Goal: Task Accomplishment & Management: Manage account settings

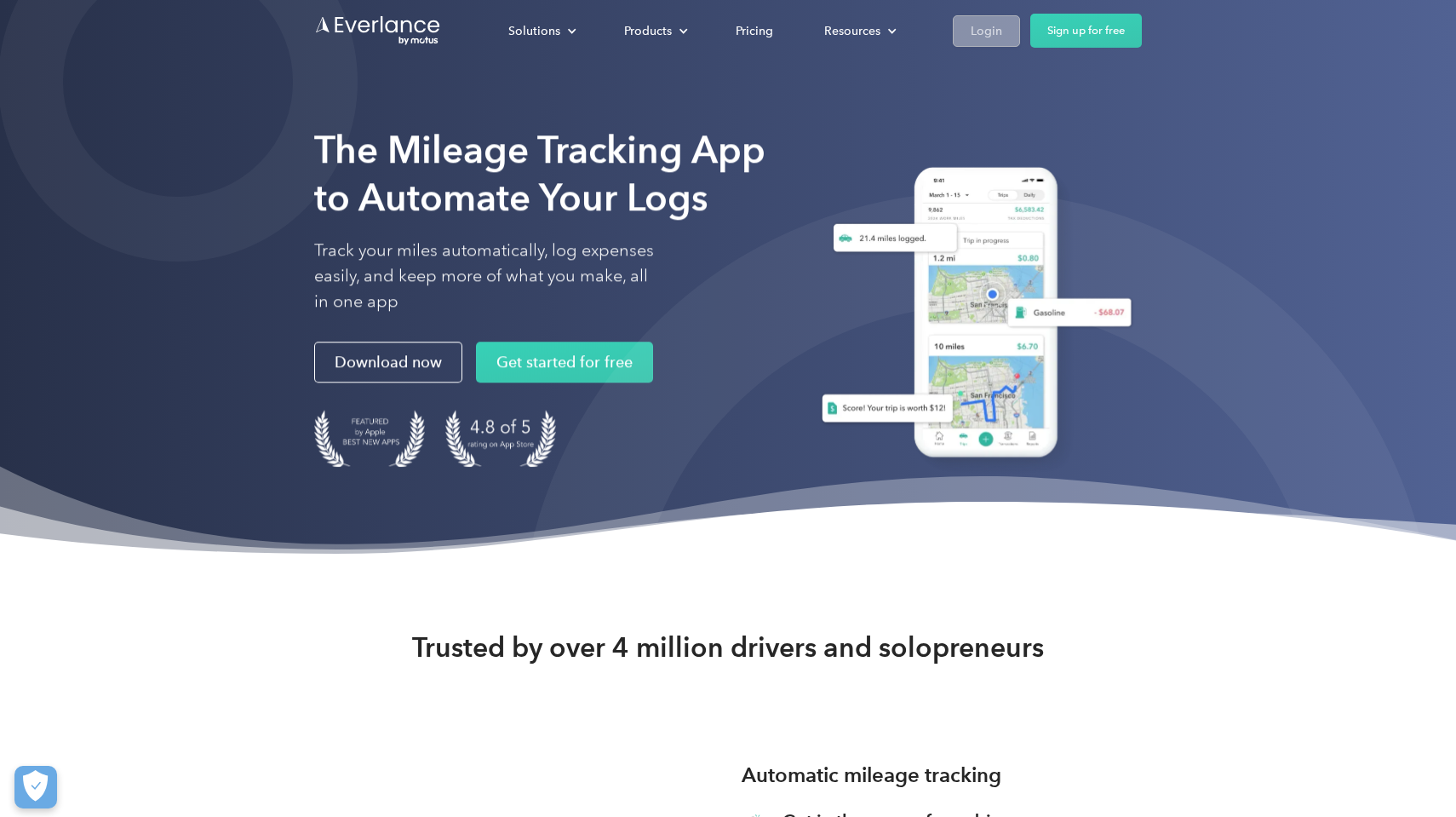
click at [1002, 30] on link "Login" at bounding box center [986, 30] width 67 height 31
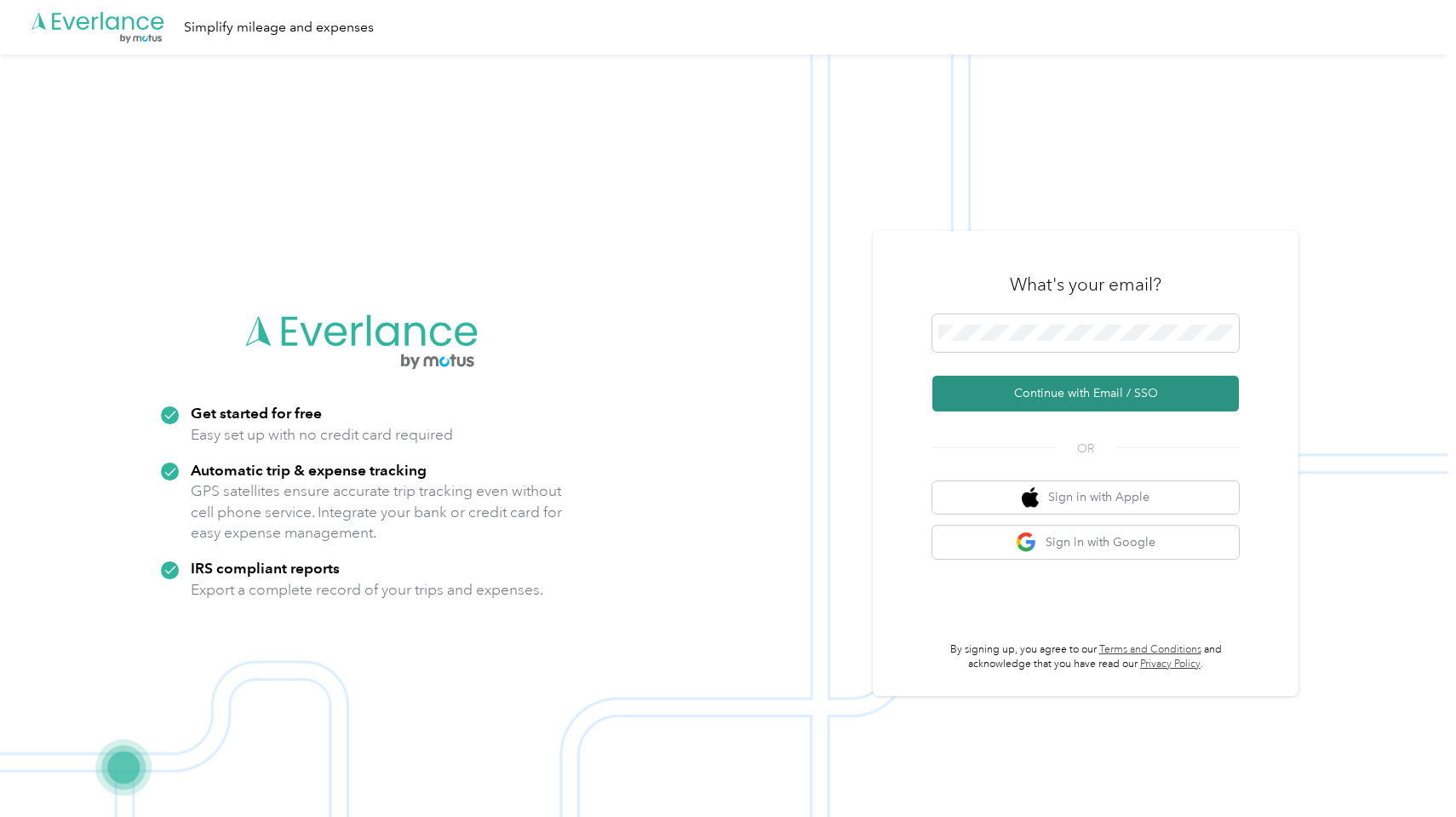
click at [1169, 386] on button "Continue with Email / SSO" at bounding box center [1086, 394] width 306 height 36
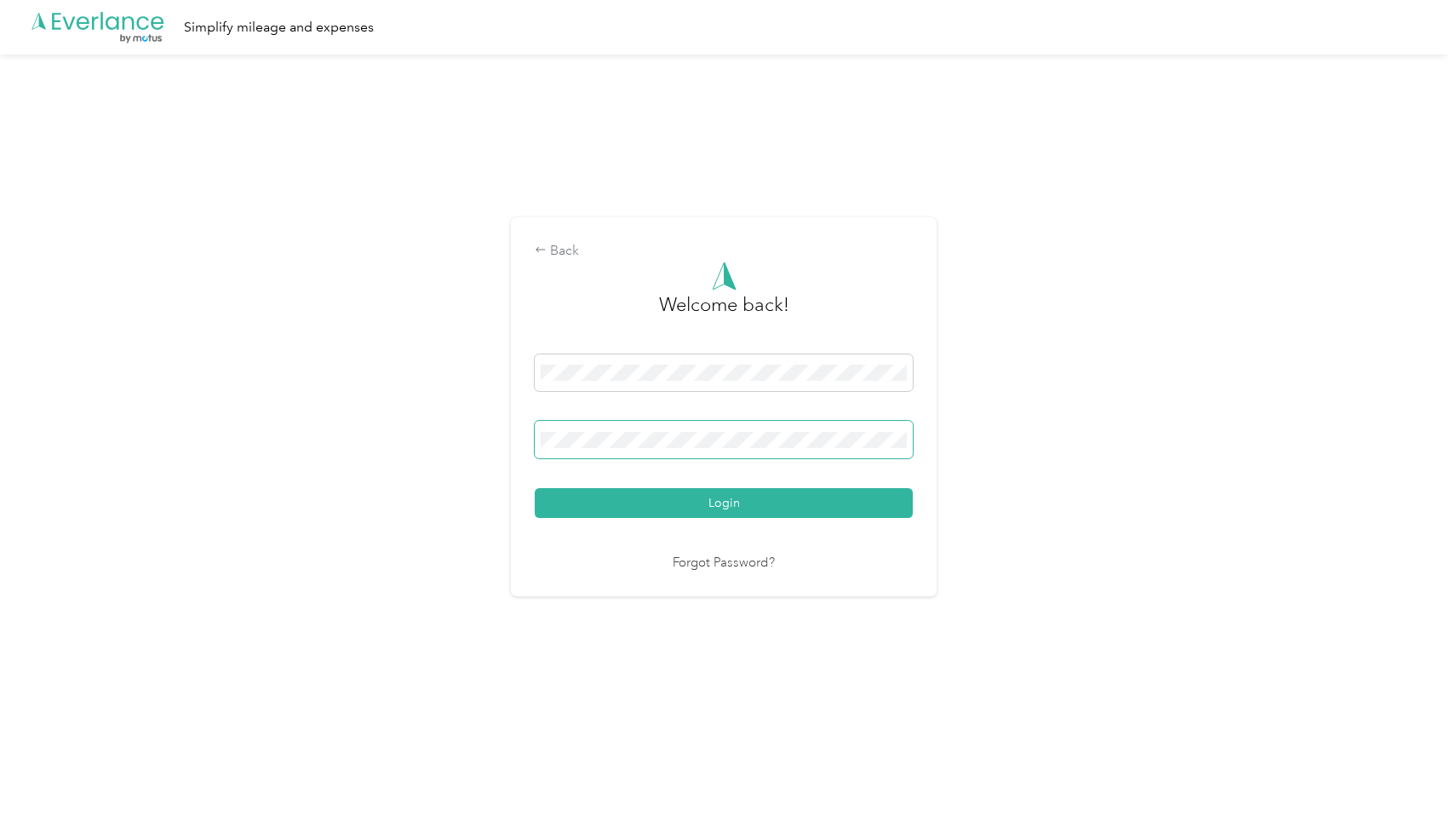
click at [901, 448] on span at bounding box center [724, 439] width 379 height 38
click at [0, 773] on com-1password-button at bounding box center [0, 773] width 0 height 0
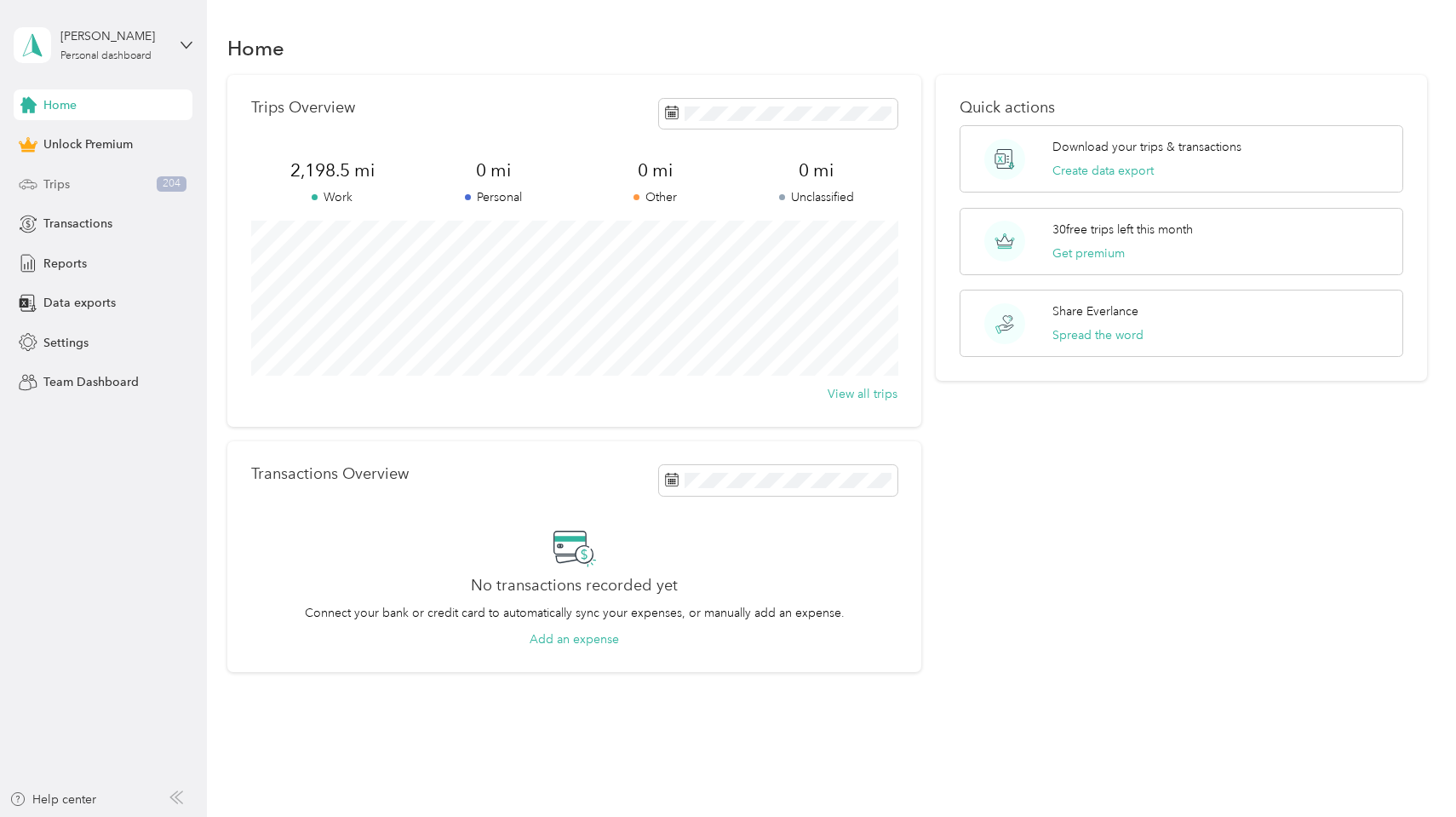
click at [49, 188] on span "Trips" at bounding box center [57, 185] width 27 height 18
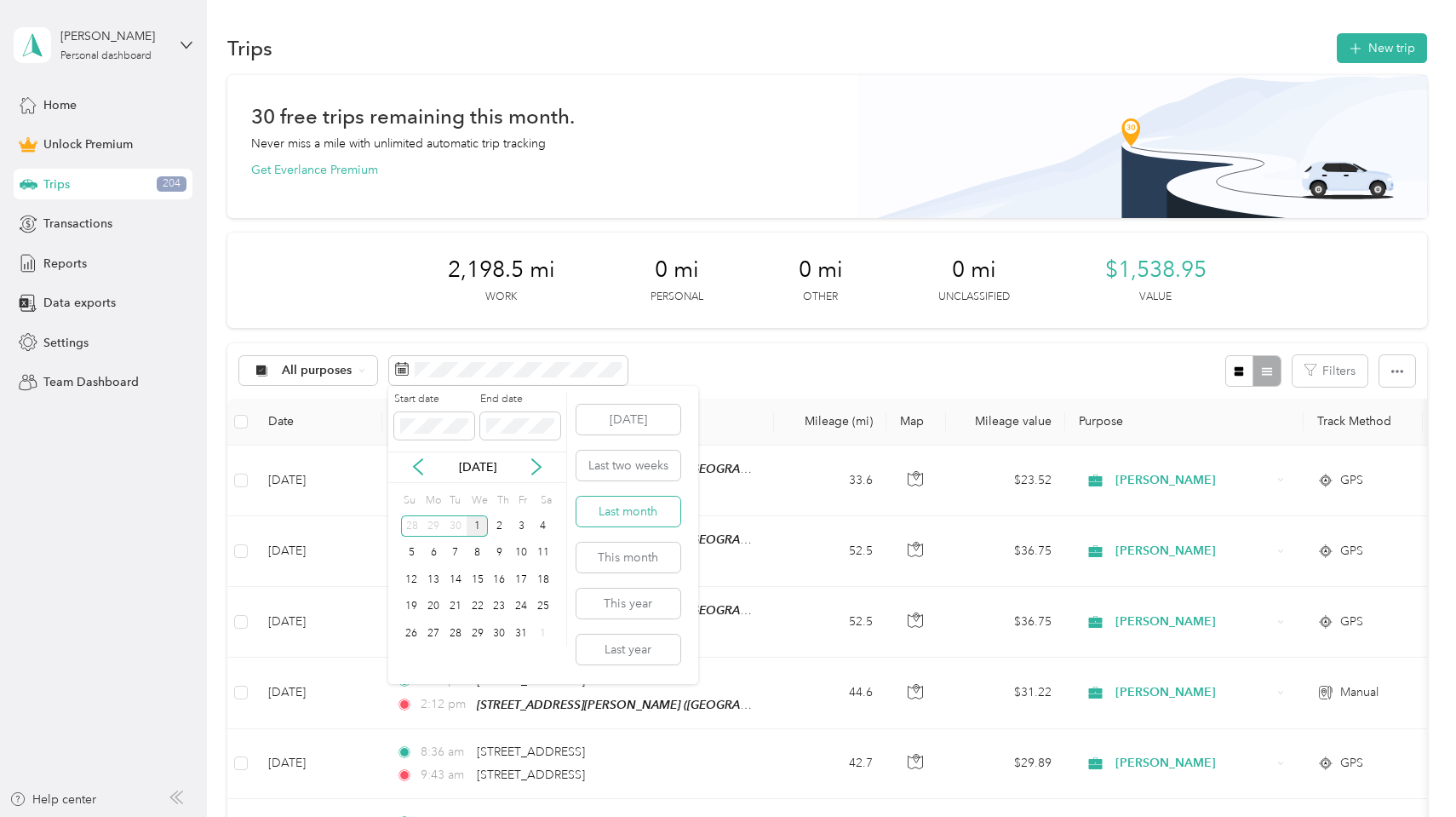
click at [665, 512] on button "Last month" at bounding box center [628, 511] width 104 height 29
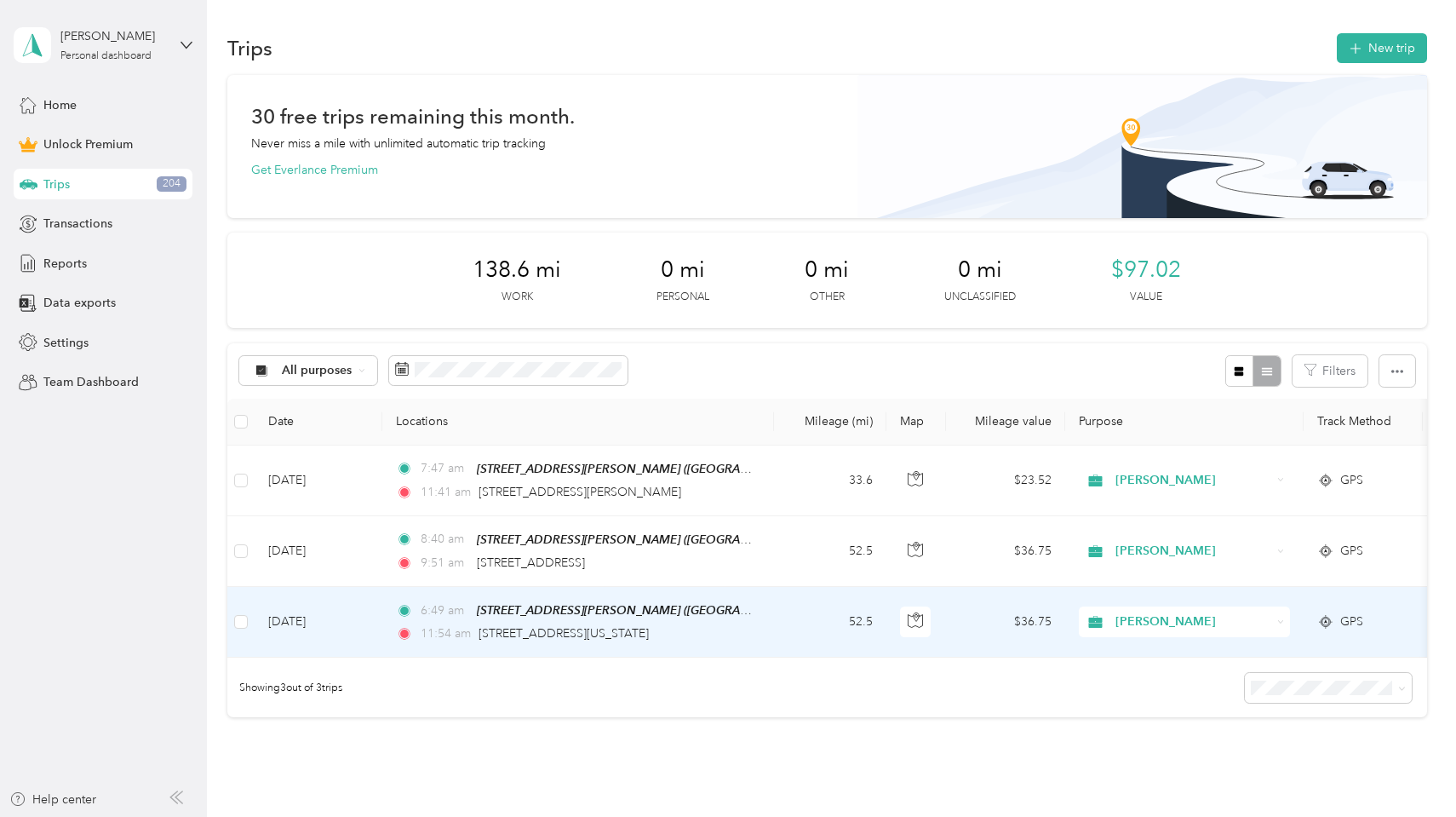
scroll to position [22, 0]
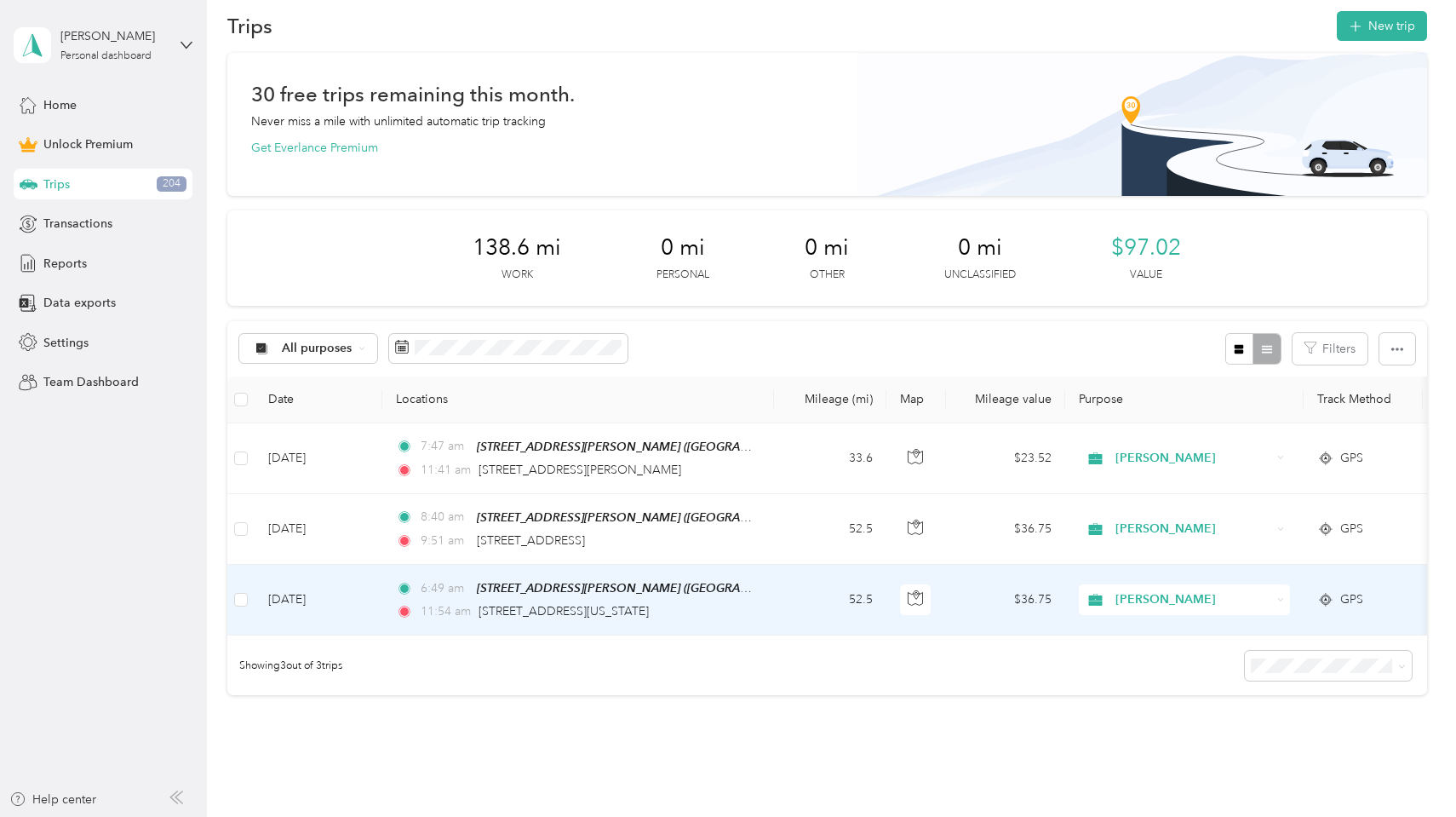
click at [808, 612] on td "52.5" at bounding box center [830, 600] width 112 height 71
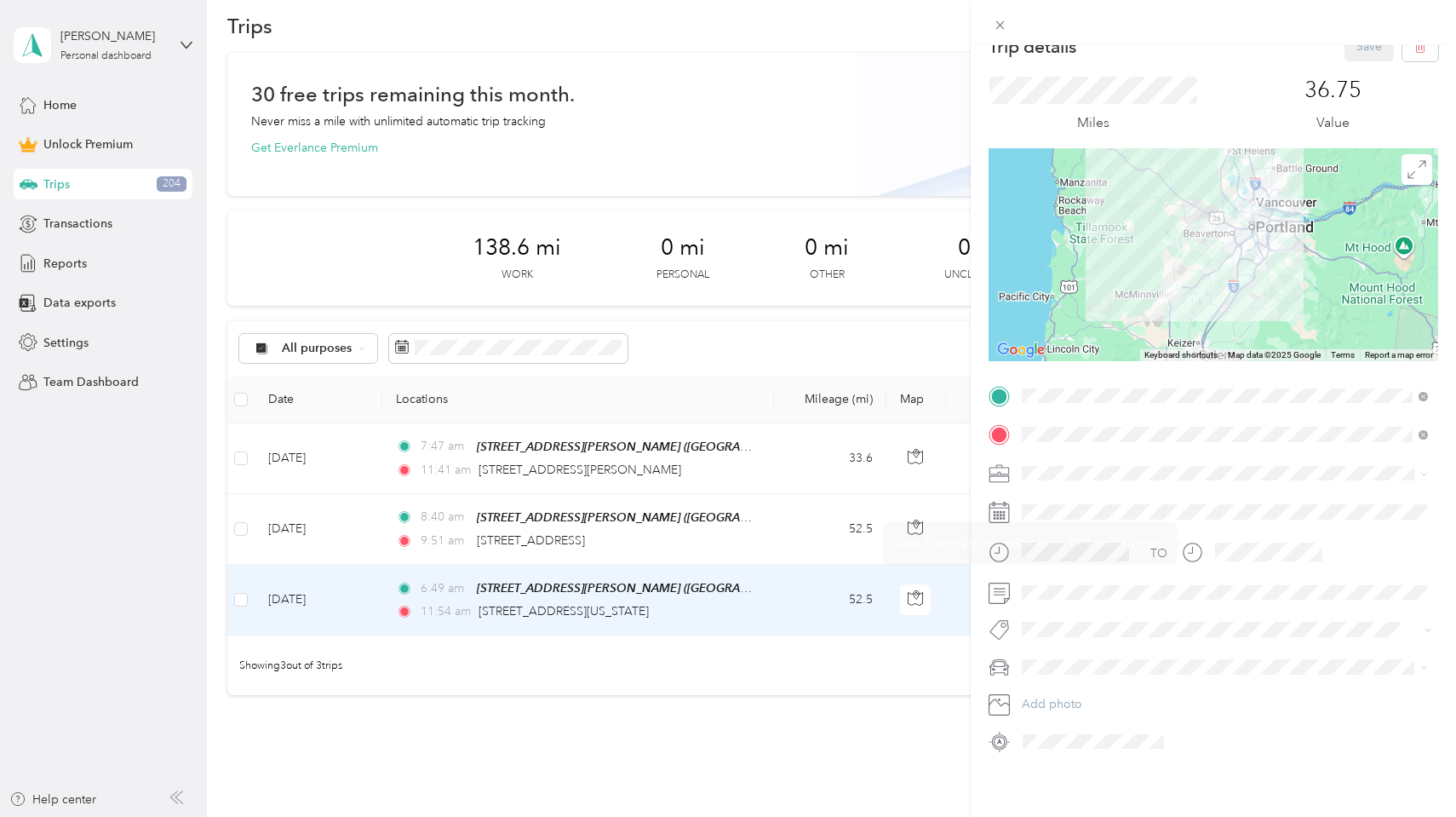
scroll to position [29, 0]
click at [229, 603] on div "Trip details Save This trip cannot be edited because it is either under review,…" at bounding box center [728, 408] width 1456 height 817
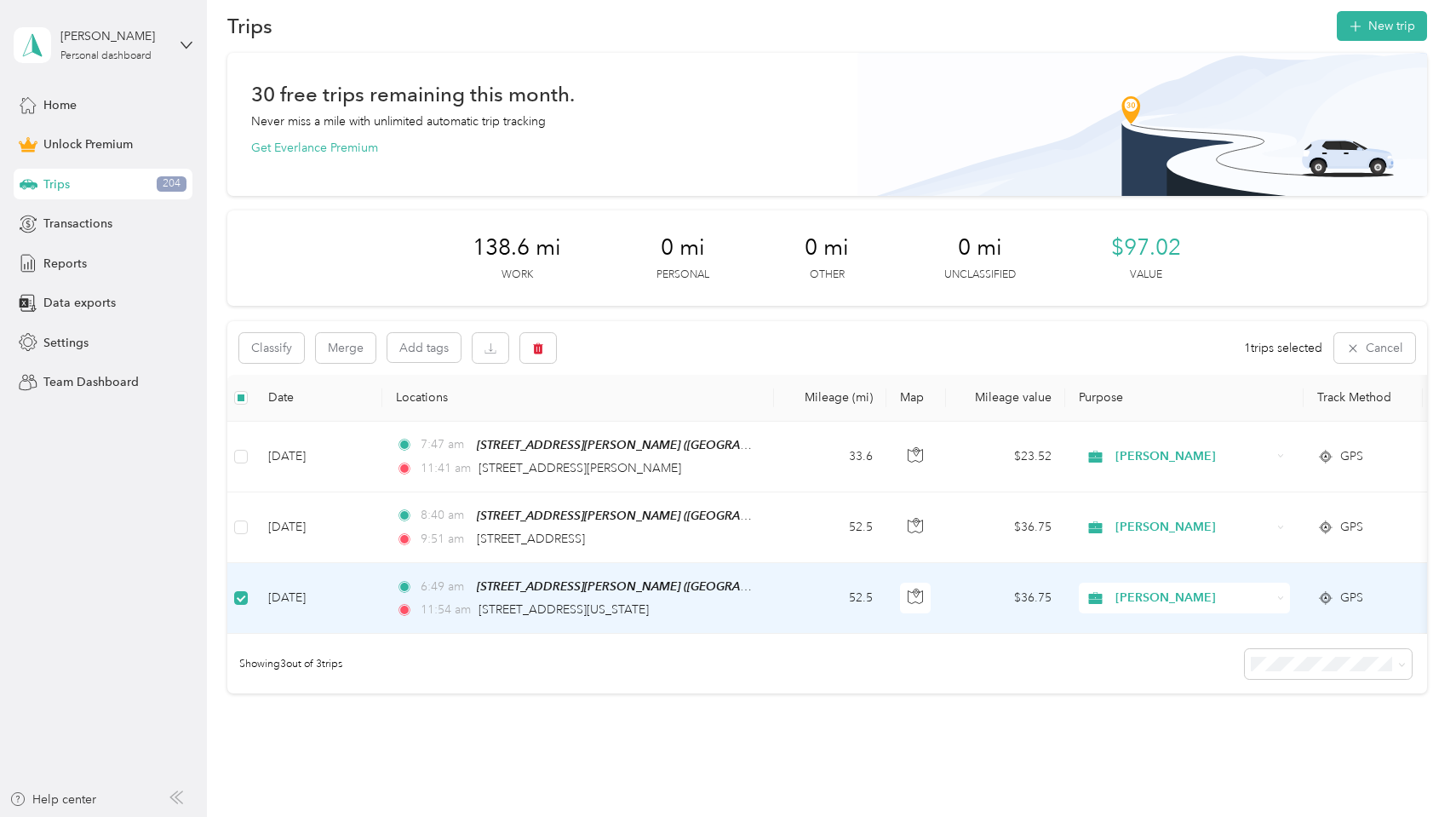
click at [1339, 597] on div "GPS" at bounding box center [1363, 597] width 92 height 19
click at [730, 589] on span "[STREET_ADDRESS][PERSON_NAME] ([GEOGRAPHIC_DATA][PERSON_NAME], [GEOGRAPHIC_DATA…" at bounding box center [754, 587] width 555 height 14
click at [828, 621] on td "52.5" at bounding box center [830, 598] width 112 height 71
click at [915, 601] on icon "button" at bounding box center [915, 596] width 15 height 15
click at [247, 594] on span at bounding box center [240, 597] width 13 height 13
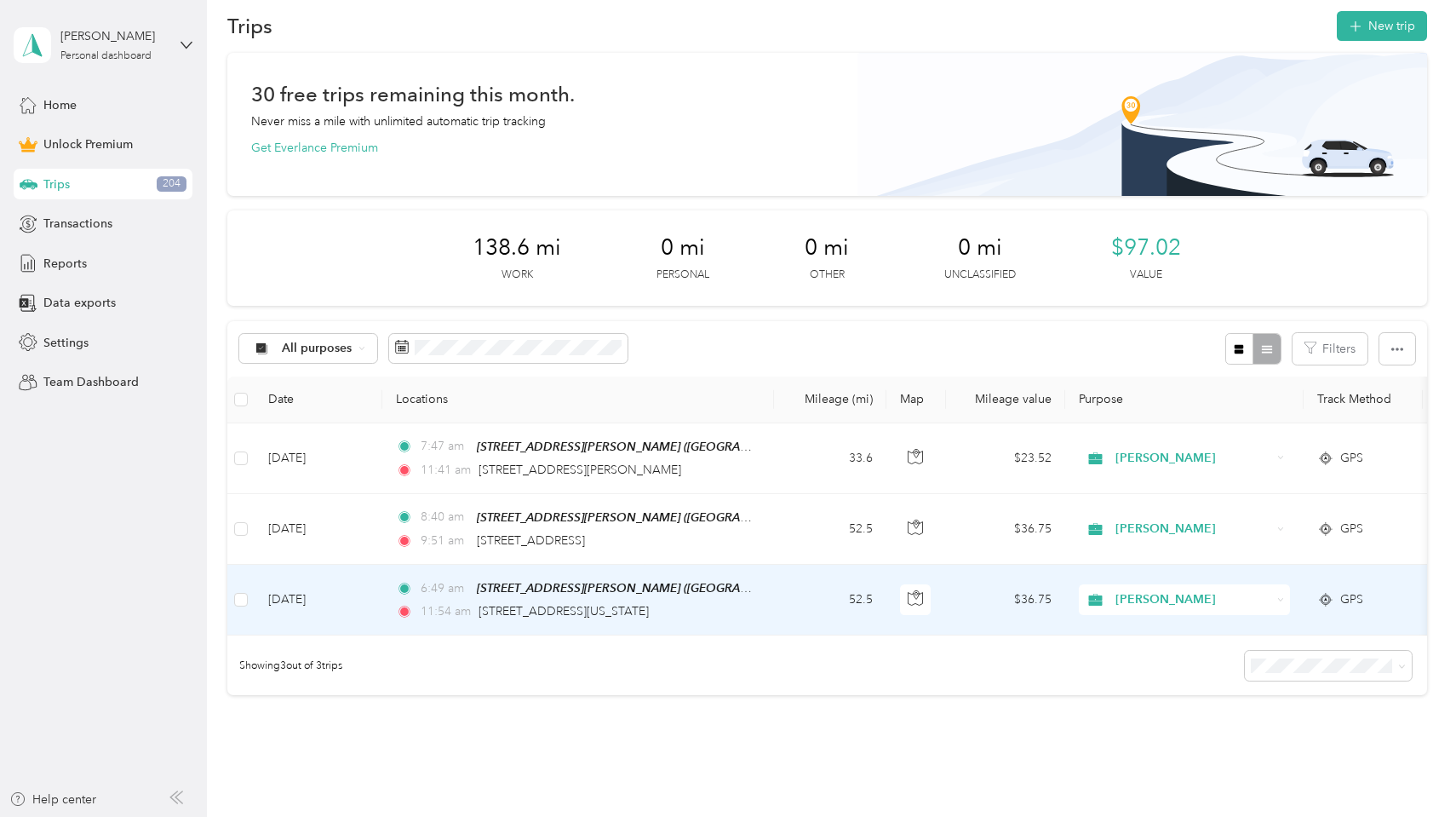
click at [330, 597] on td "[DATE]" at bounding box center [318, 600] width 128 height 71
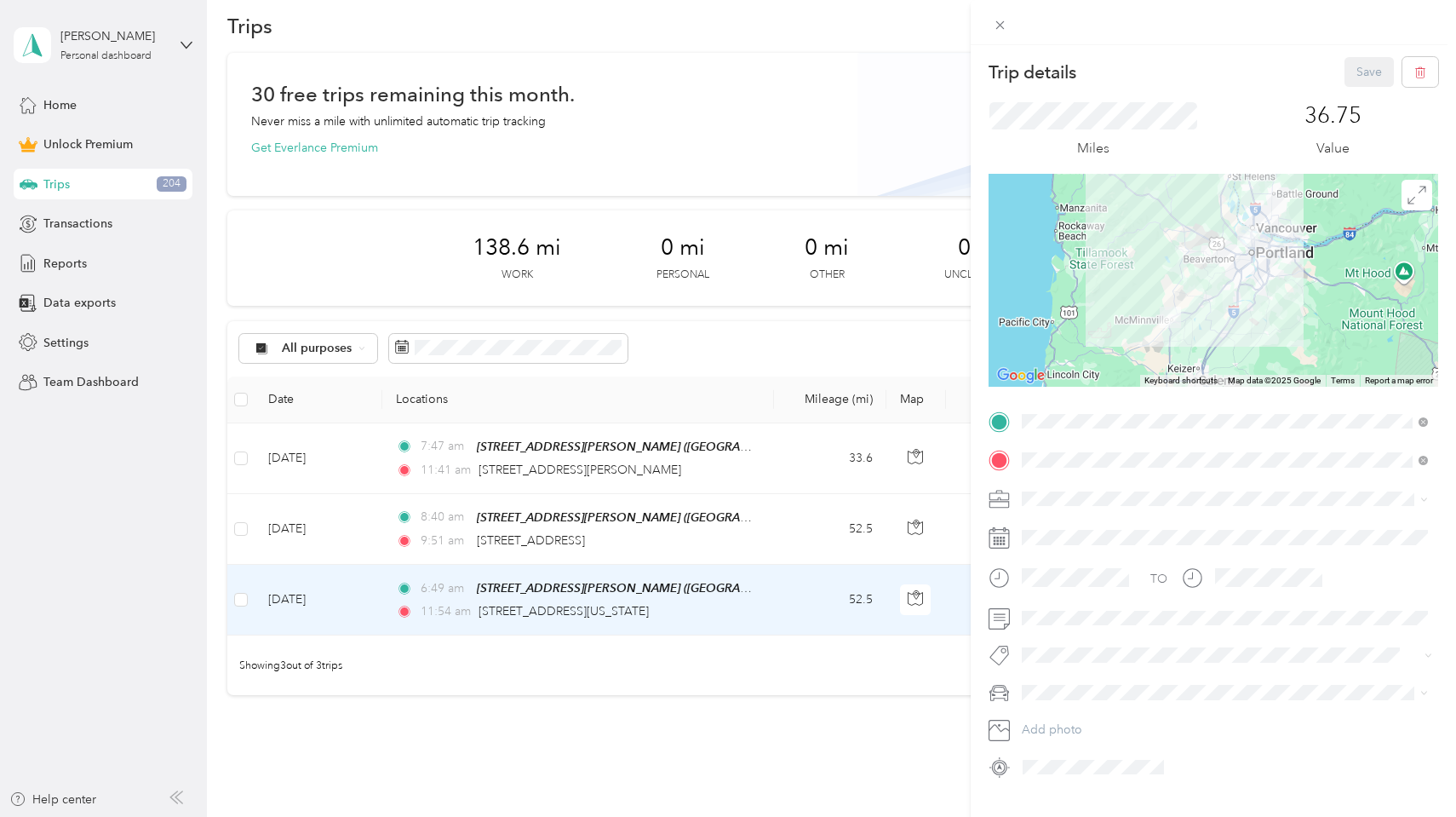
scroll to position [5, 0]
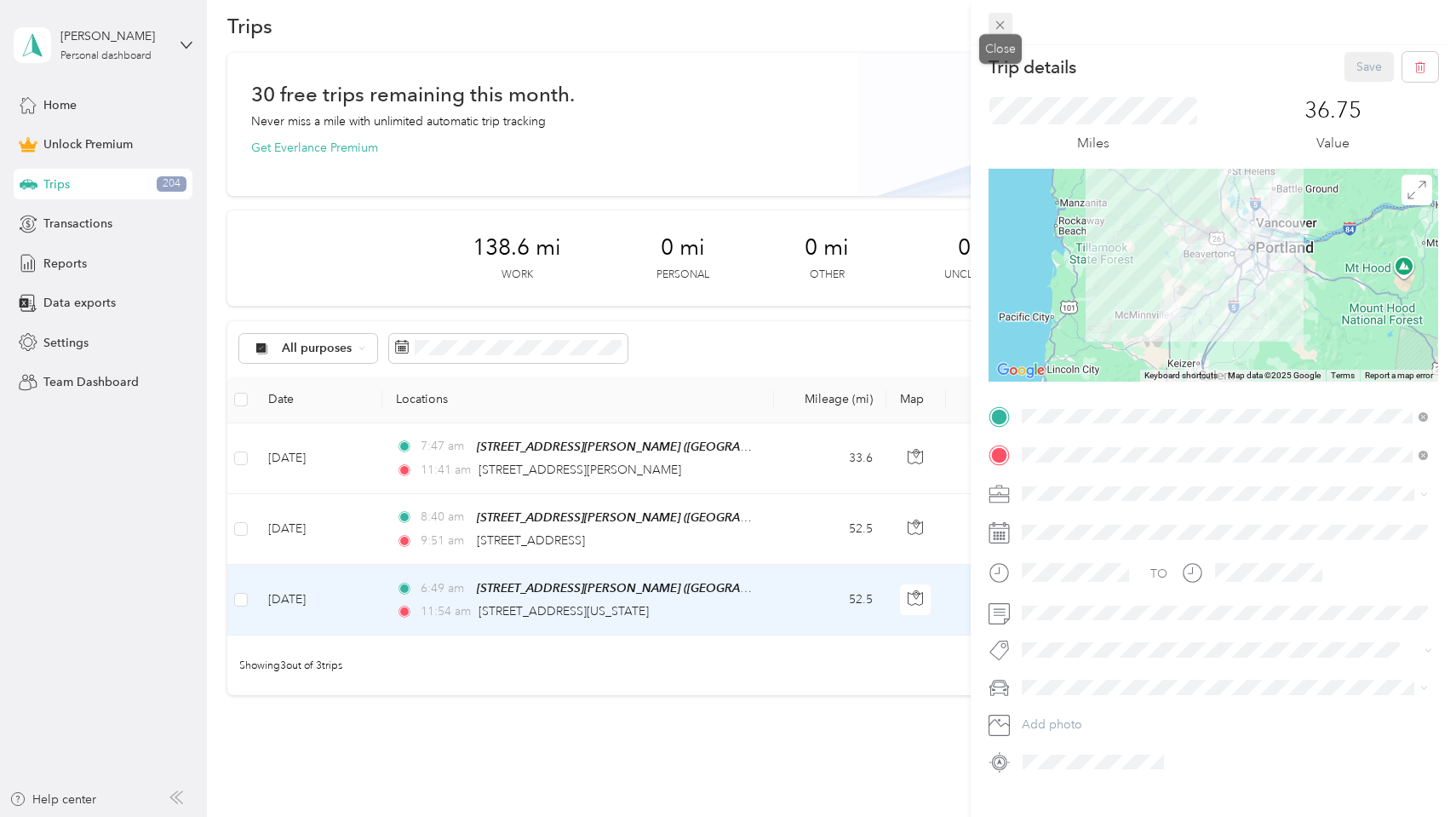
click at [998, 19] on icon at bounding box center [1000, 25] width 14 height 14
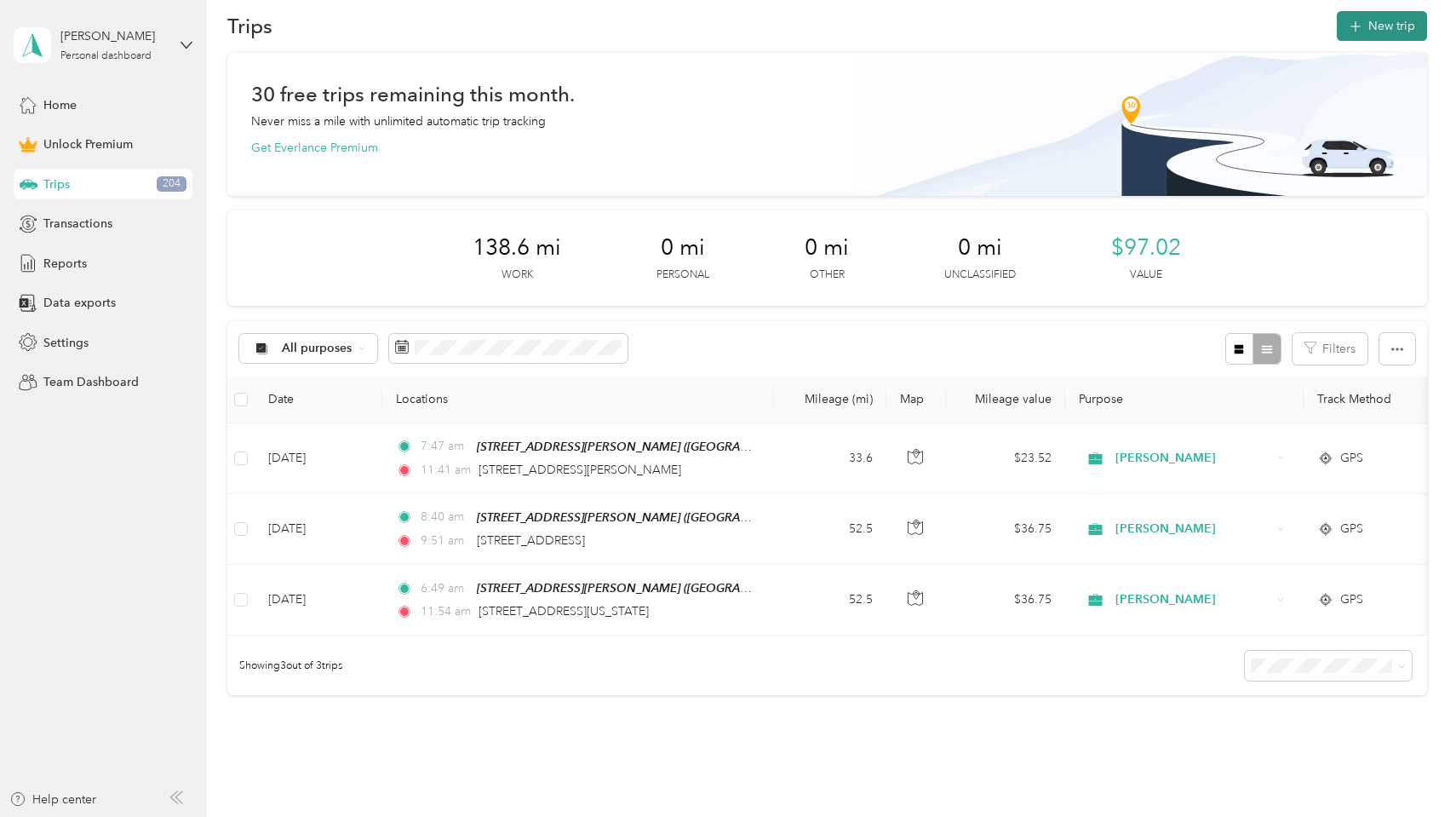
click at [1397, 28] on button "New trip" at bounding box center [1382, 25] width 90 height 29
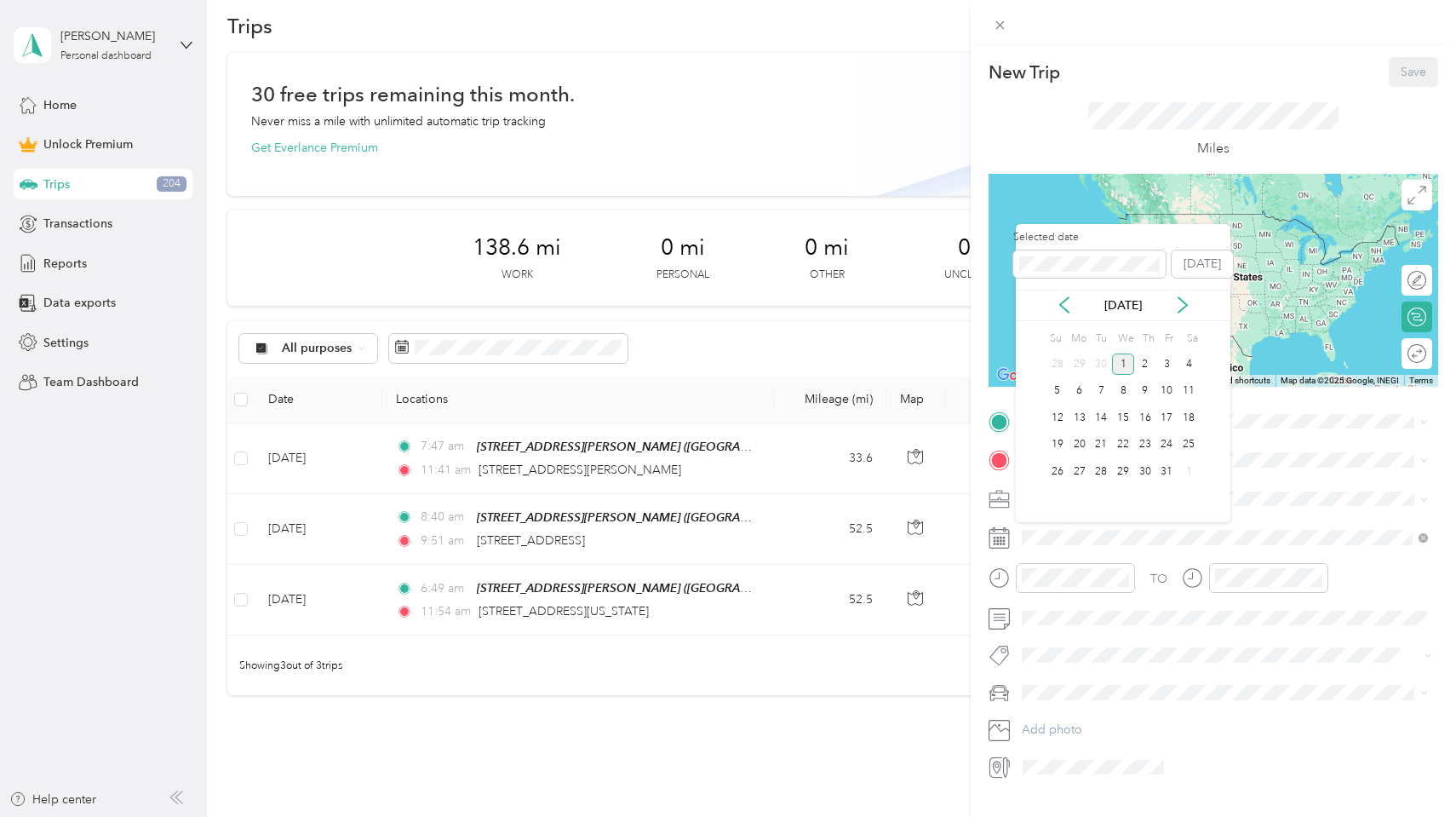
click at [1073, 304] on div "[DATE]" at bounding box center [1123, 305] width 214 height 18
click at [1066, 300] on icon at bounding box center [1065, 304] width 9 height 15
click at [1105, 426] on div "16" at bounding box center [1101, 418] width 22 height 21
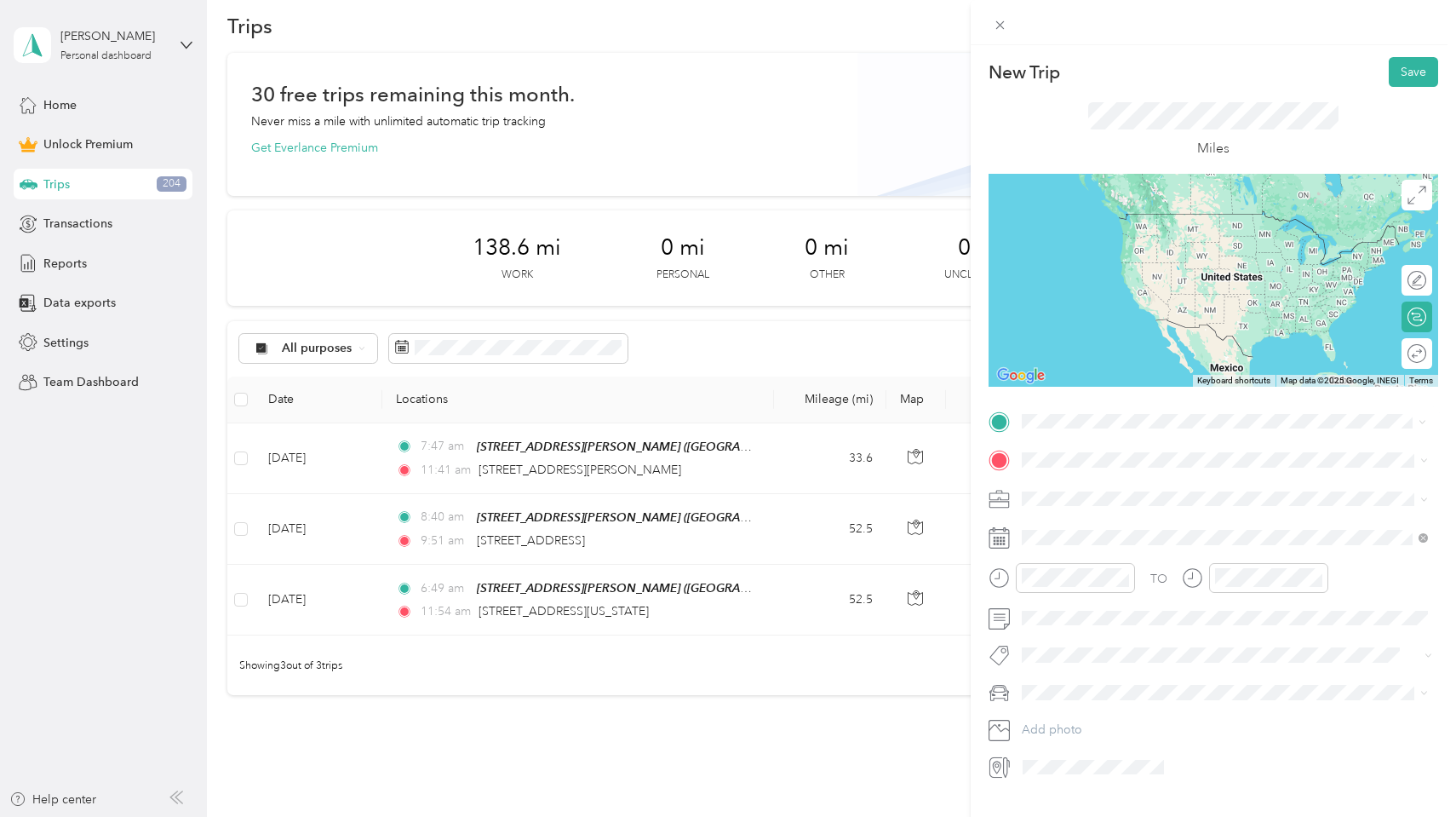
click at [1214, 525] on span "[STREET_ADDRESS][US_STATE]" at bounding box center [1139, 517] width 171 height 15
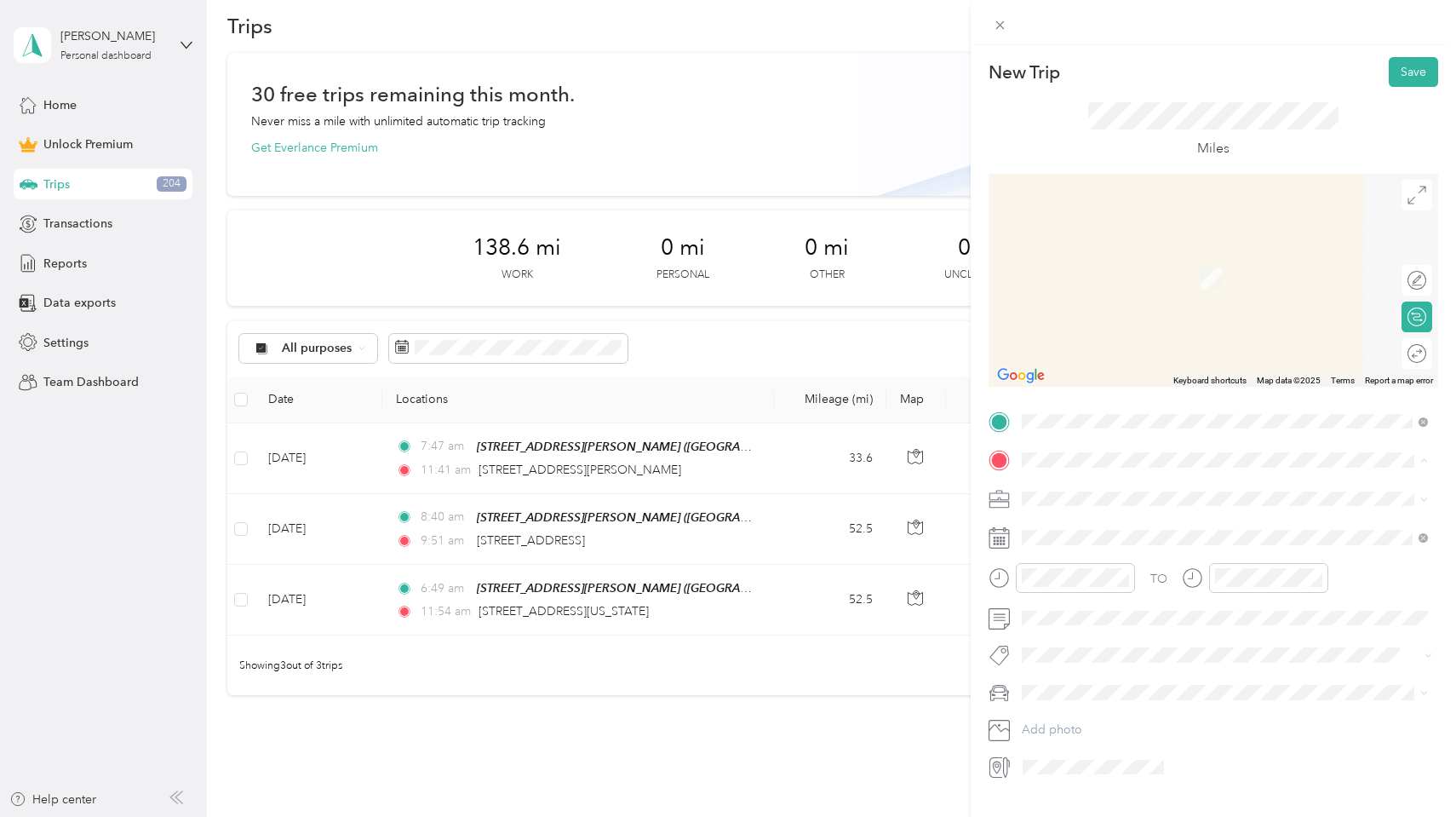
click at [1161, 527] on strong "[STREET_ADDRESS][PERSON_NAME]" at bounding box center [1161, 527] width 214 height 15
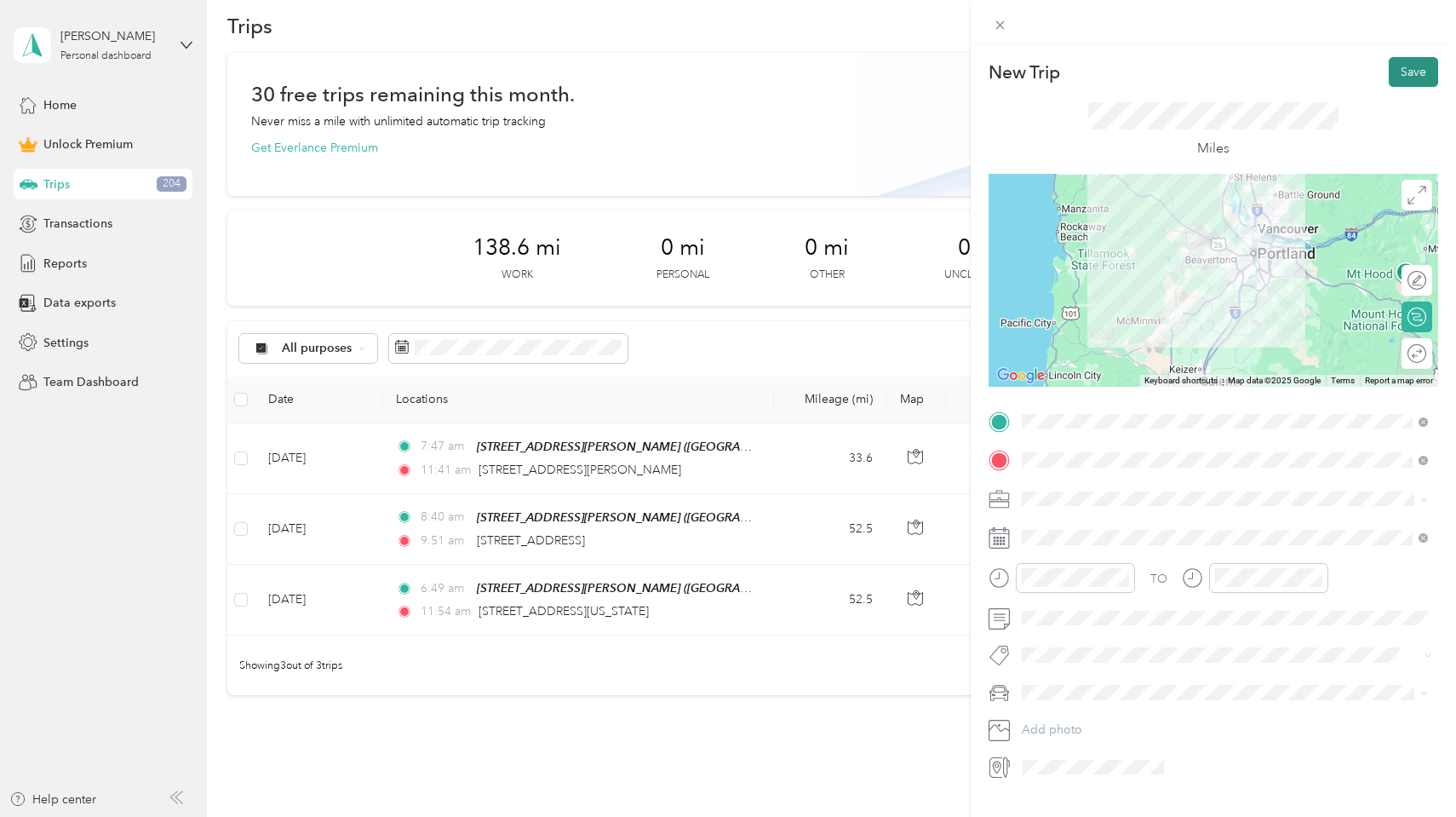
click at [1406, 76] on button "Save" at bounding box center [1413, 71] width 49 height 29
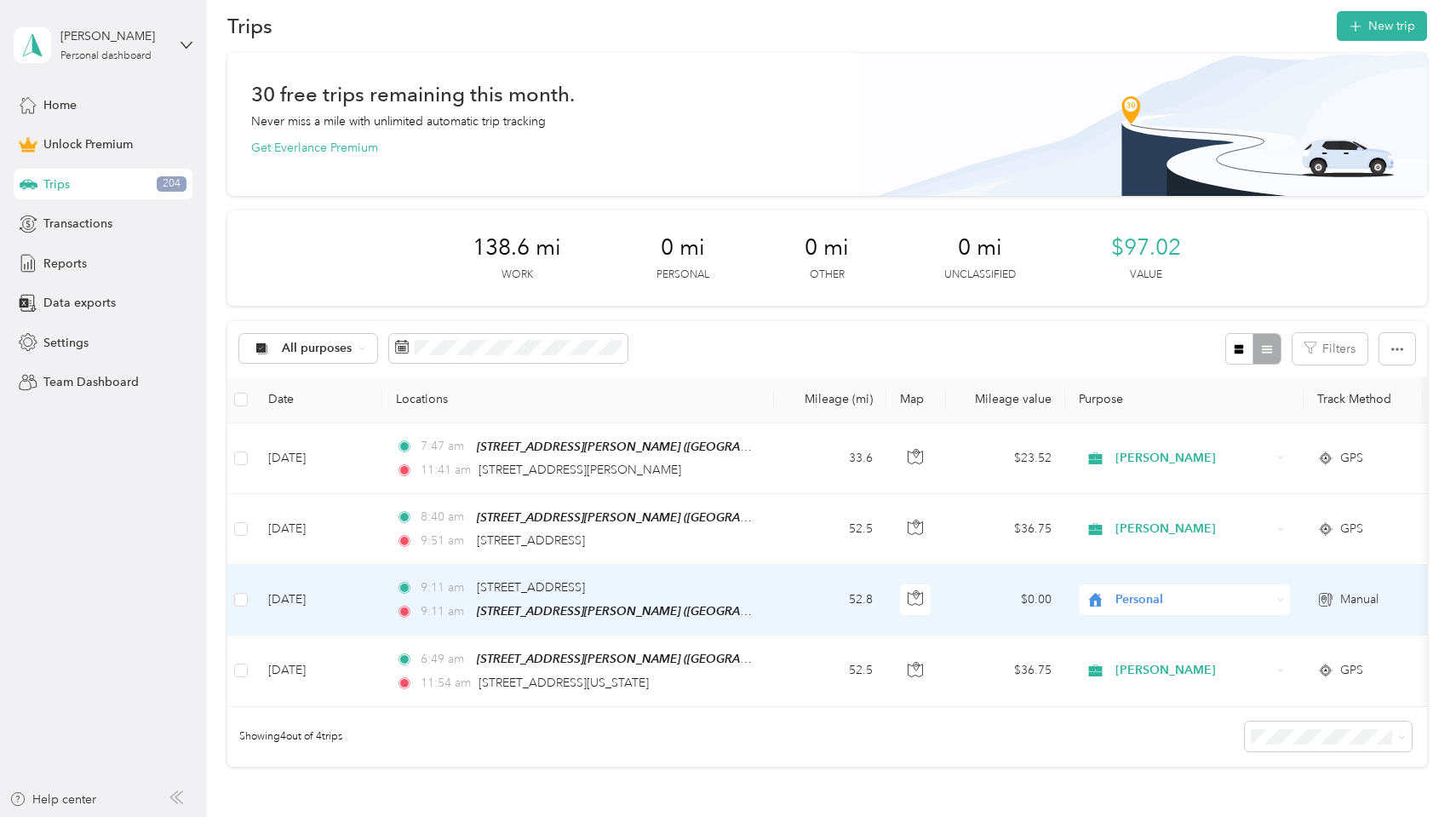
click at [1140, 590] on span "Personal" at bounding box center [1194, 599] width 156 height 19
click at [1171, 500] on span "[PERSON_NAME]" at bounding box center [1200, 505] width 157 height 18
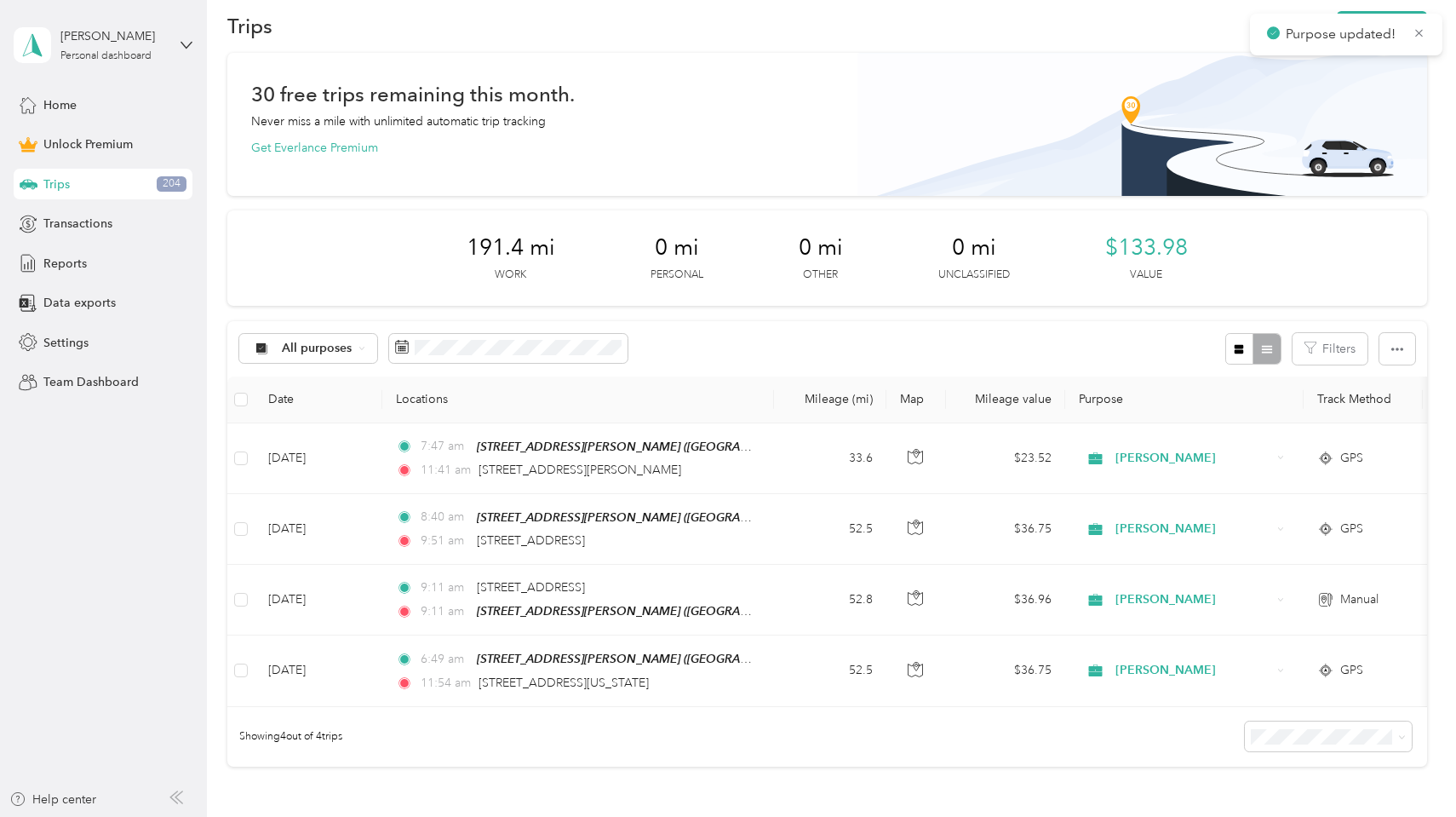
click at [1385, 36] on p "Purpose updated!" at bounding box center [1344, 35] width 114 height 21
click at [1420, 37] on icon at bounding box center [1419, 33] width 12 height 15
click at [1410, 33] on button "New trip" at bounding box center [1382, 25] width 90 height 29
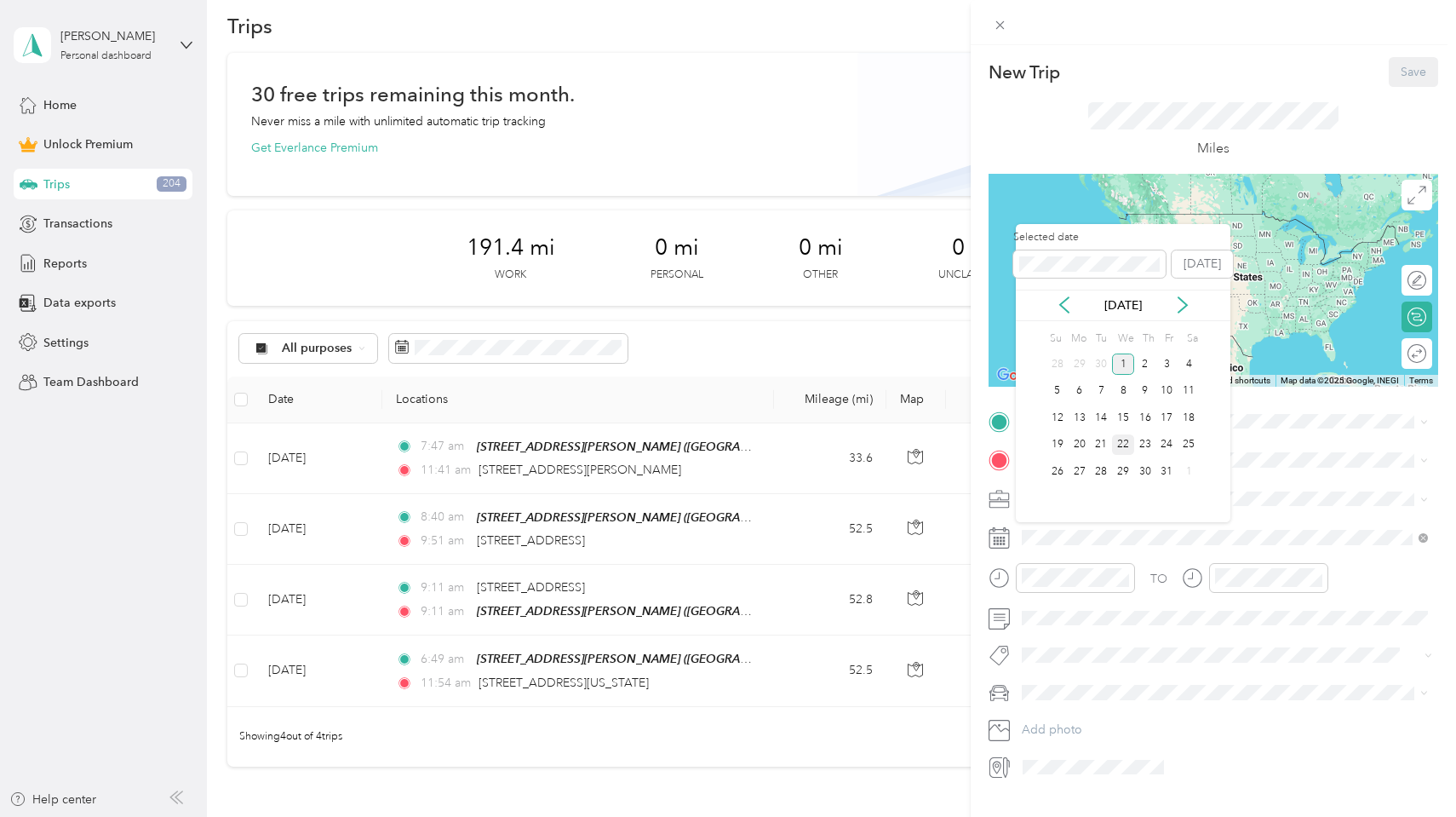
click at [1121, 445] on div "22" at bounding box center [1123, 446] width 22 height 21
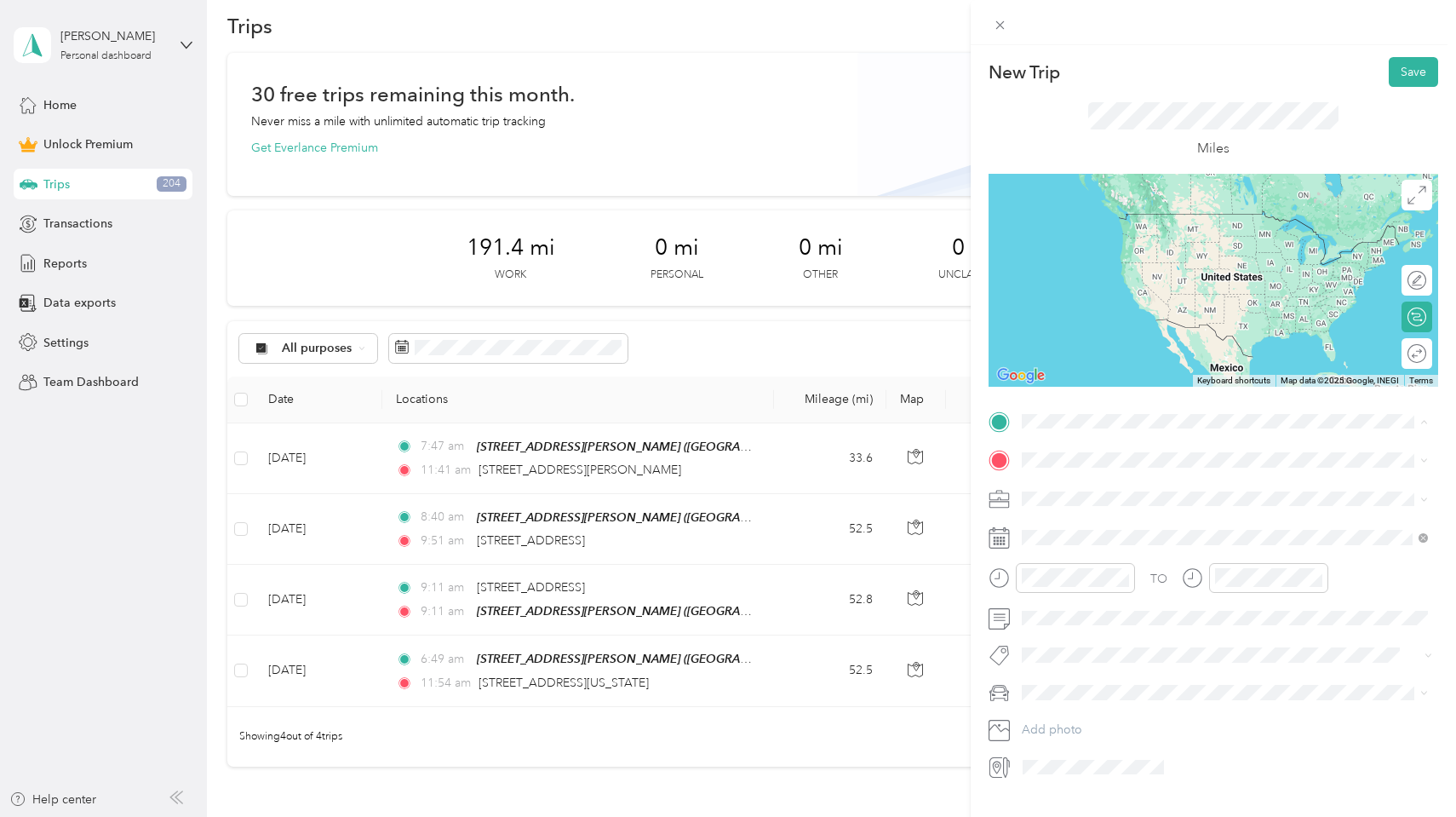
click at [1408, 451] on icon "button" at bounding box center [1410, 454] width 12 height 12
click at [1225, 525] on span "[STREET_ADDRESS][US_STATE]" at bounding box center [1139, 517] width 171 height 15
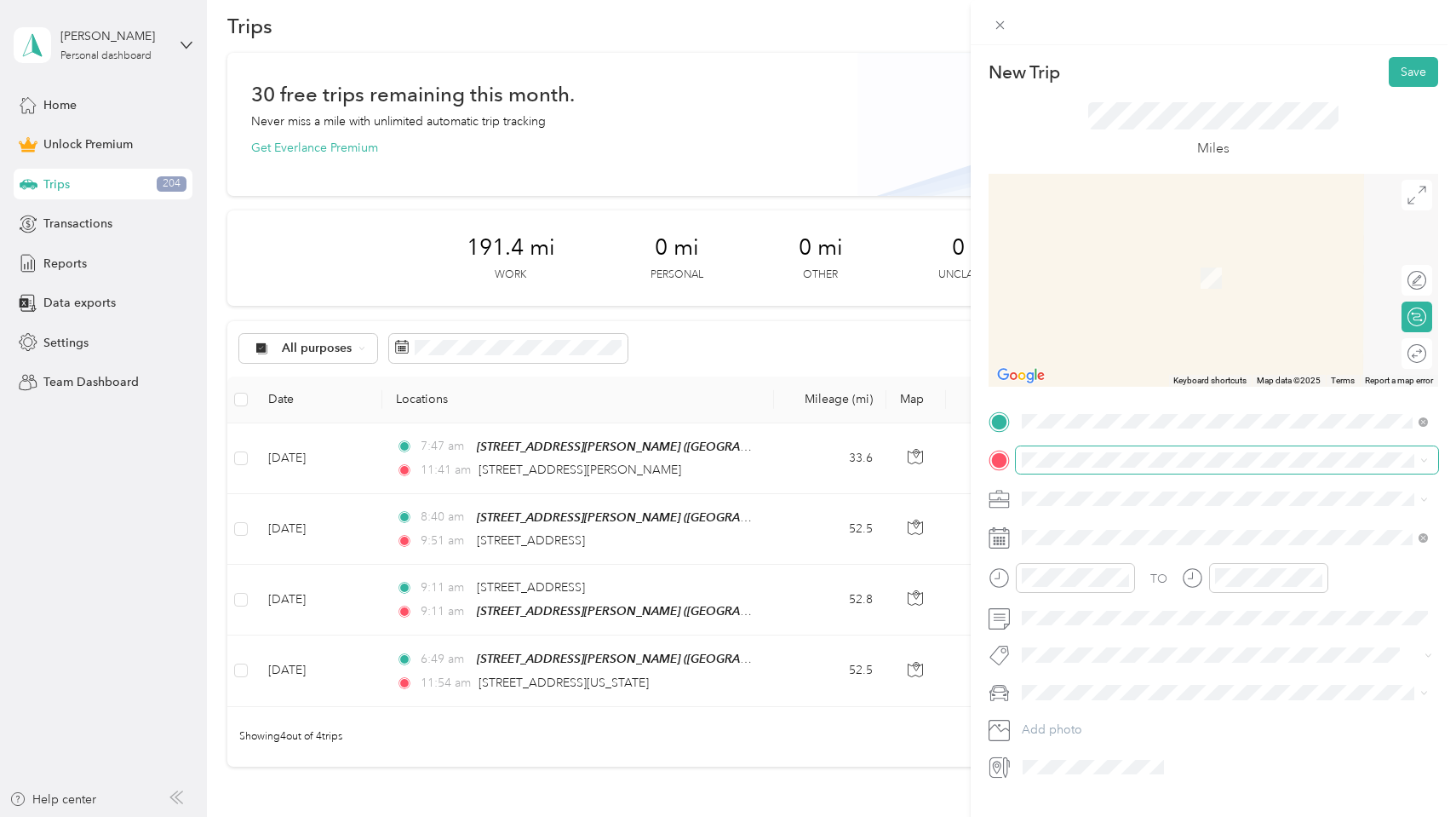
click at [1157, 451] on span at bounding box center [1227, 460] width 422 height 28
click at [1126, 471] on span at bounding box center [1227, 460] width 422 height 28
click at [1163, 536] on div "[STREET_ADDRESS][PERSON_NAME][PERSON_NAME]" at bounding box center [1161, 538] width 214 height 36
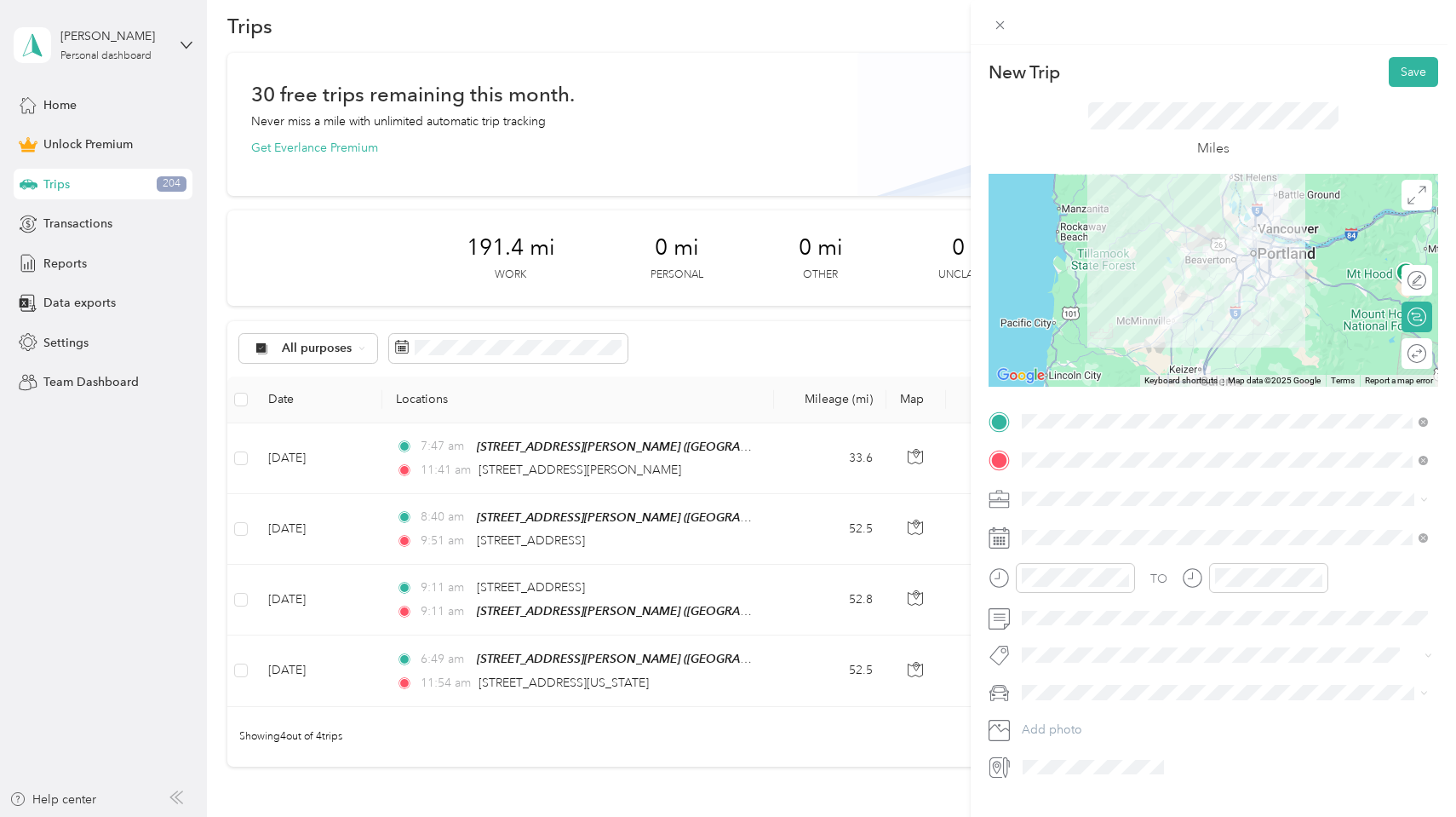
click at [1045, 505] on span at bounding box center [1227, 499] width 422 height 28
click at [1137, 484] on div "TO Add photo" at bounding box center [1214, 595] width 450 height 373
click at [1216, 490] on span at bounding box center [1227, 499] width 422 height 28
click at [1423, 496] on icon at bounding box center [1424, 499] width 8 height 8
click at [1128, 663] on li "[PERSON_NAME]" at bounding box center [1225, 677] width 418 height 29
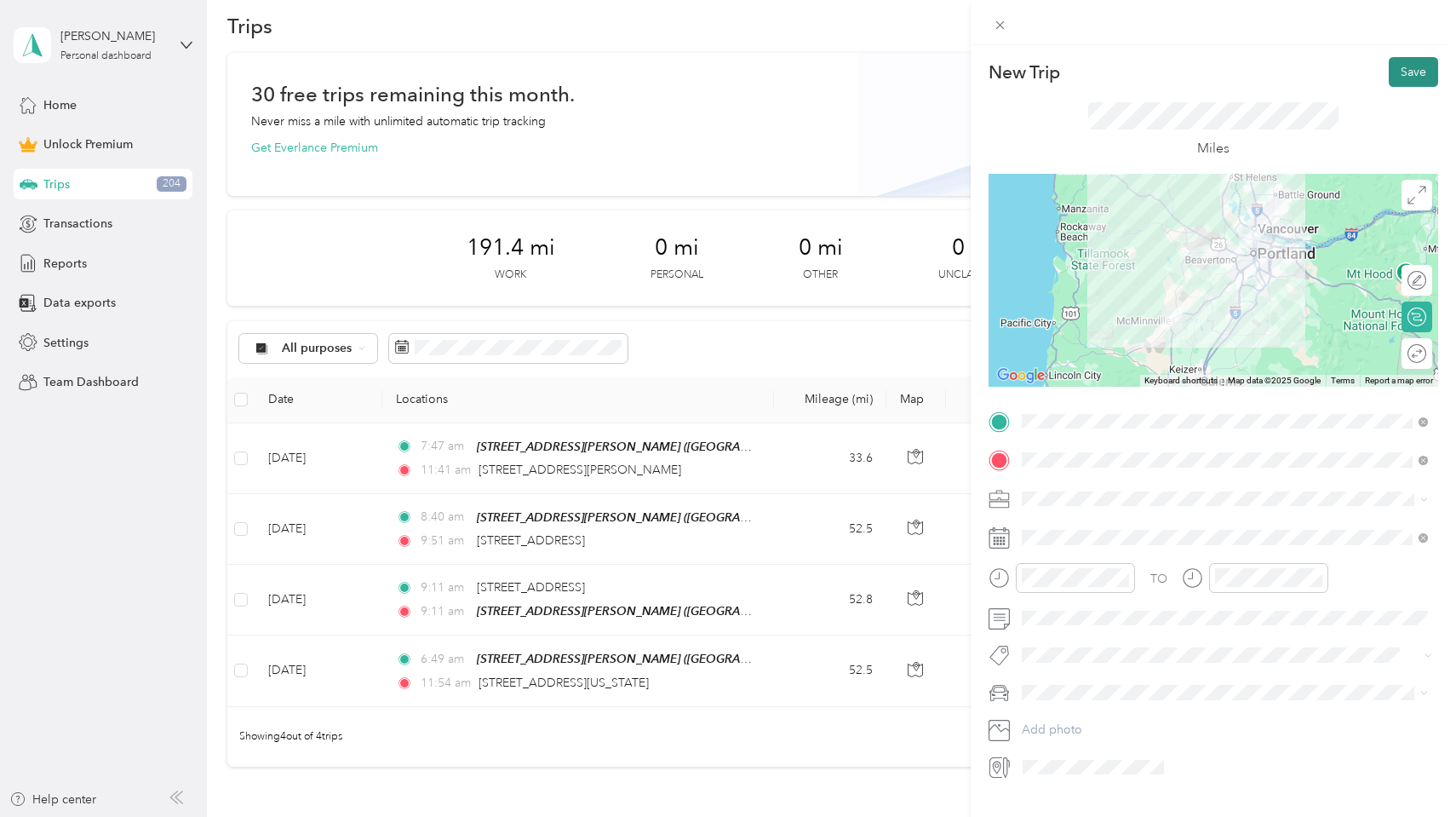
click at [1412, 65] on button "Save" at bounding box center [1413, 71] width 49 height 29
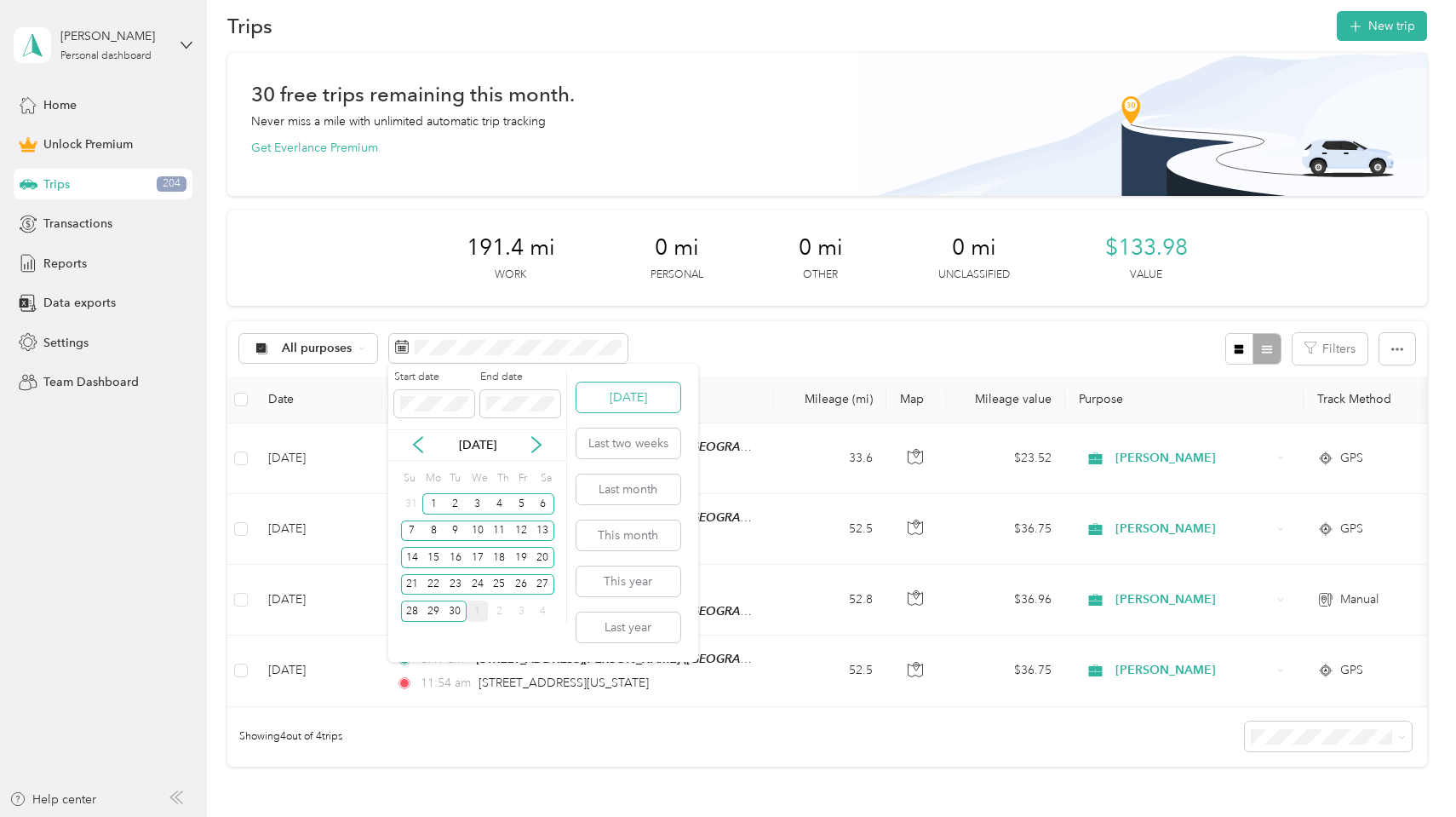
click at [627, 397] on button "[DATE]" at bounding box center [628, 396] width 104 height 29
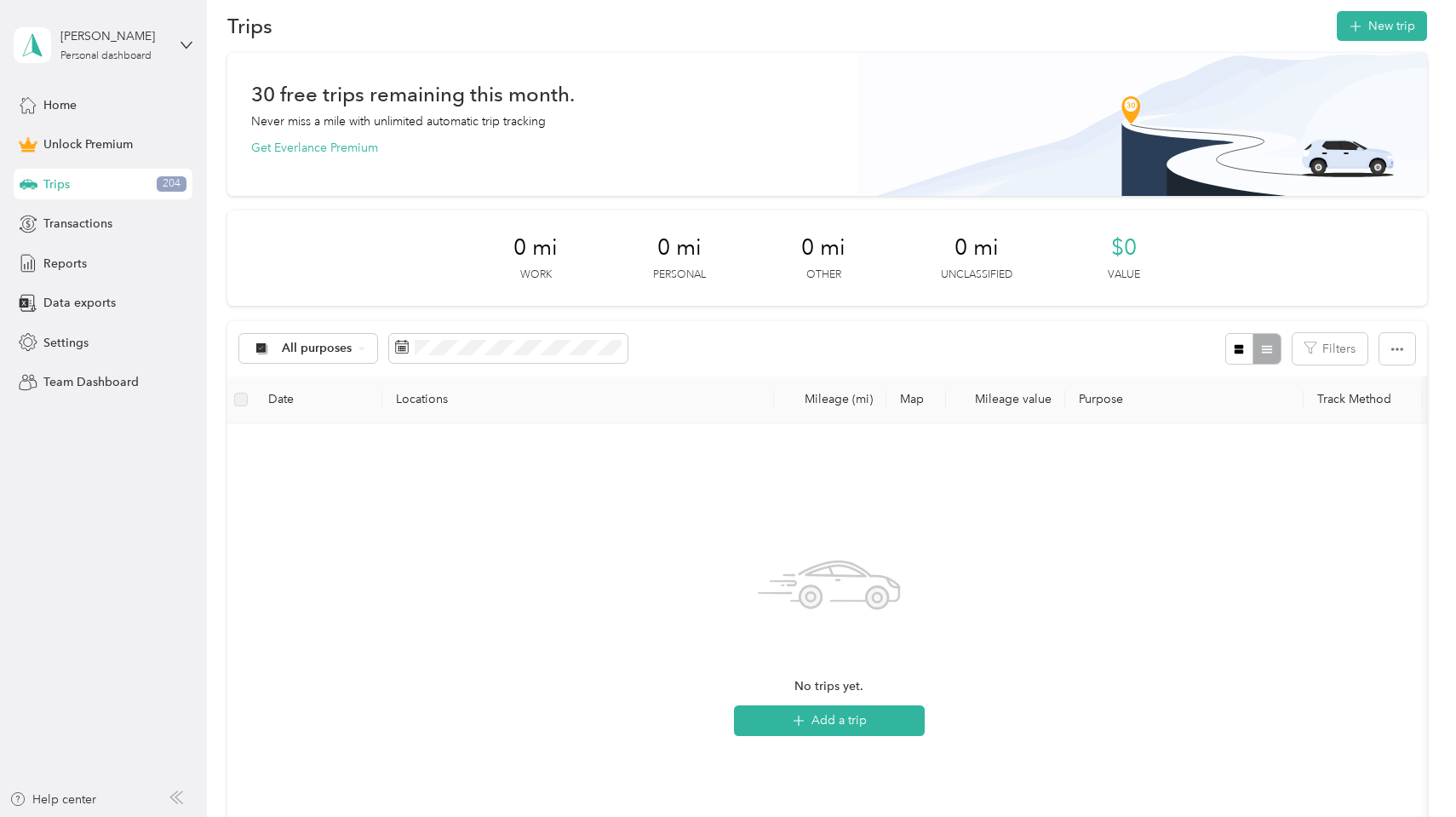
click at [85, 178] on div "Trips 204" at bounding box center [103, 184] width 179 height 30
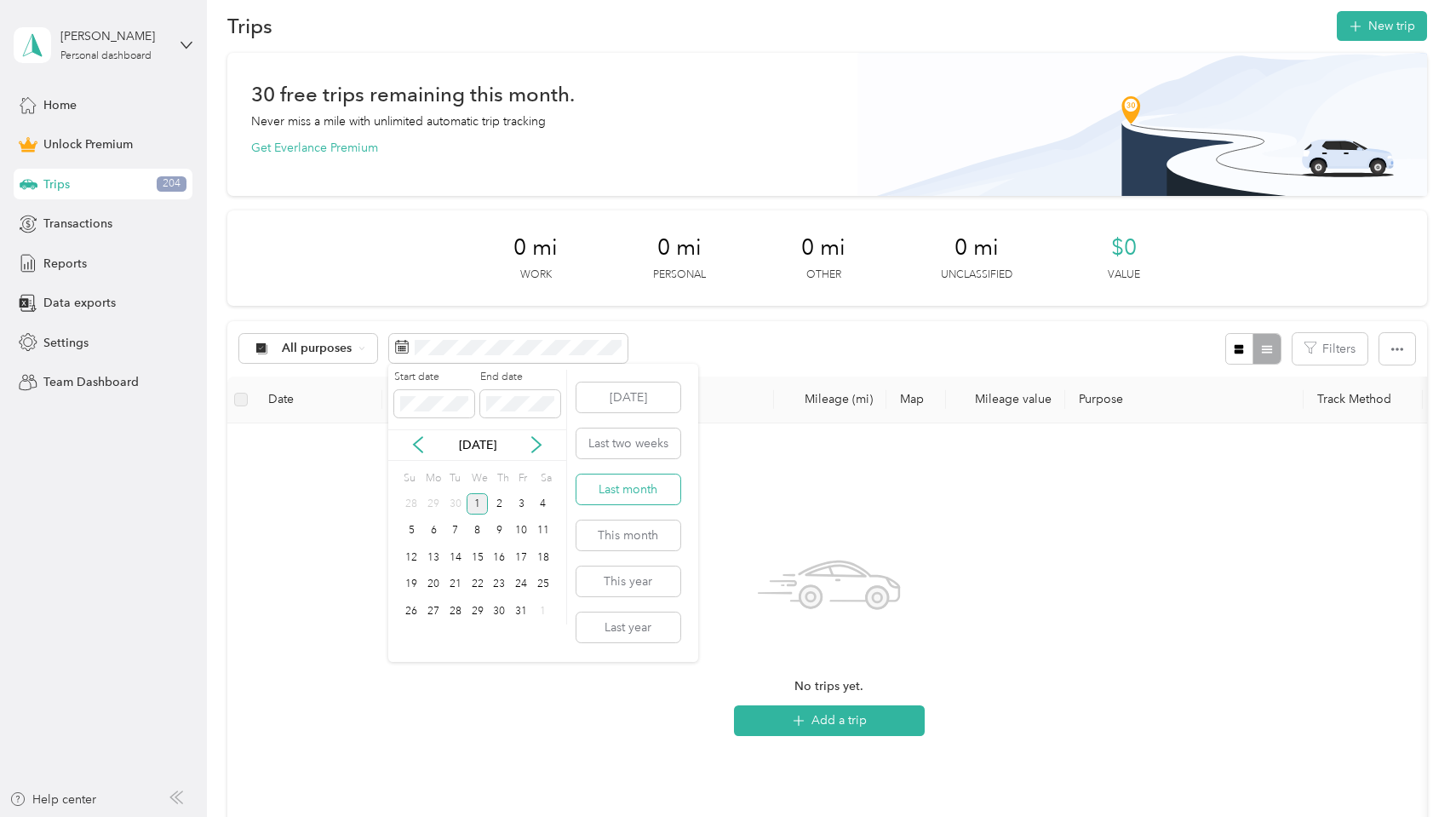
click at [653, 502] on button "Last month" at bounding box center [628, 488] width 104 height 29
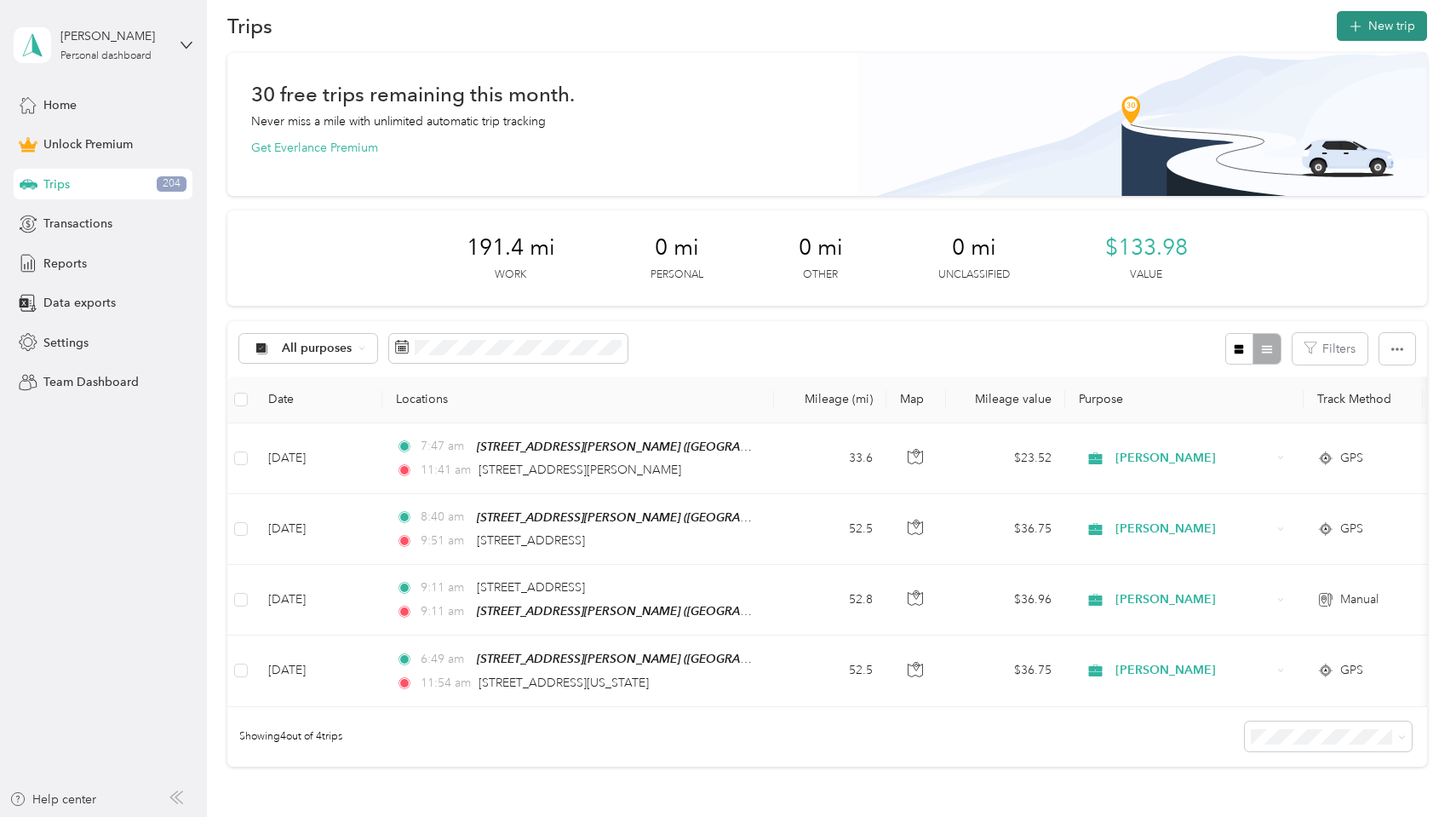
click at [1396, 32] on button "New trip" at bounding box center [1382, 25] width 90 height 29
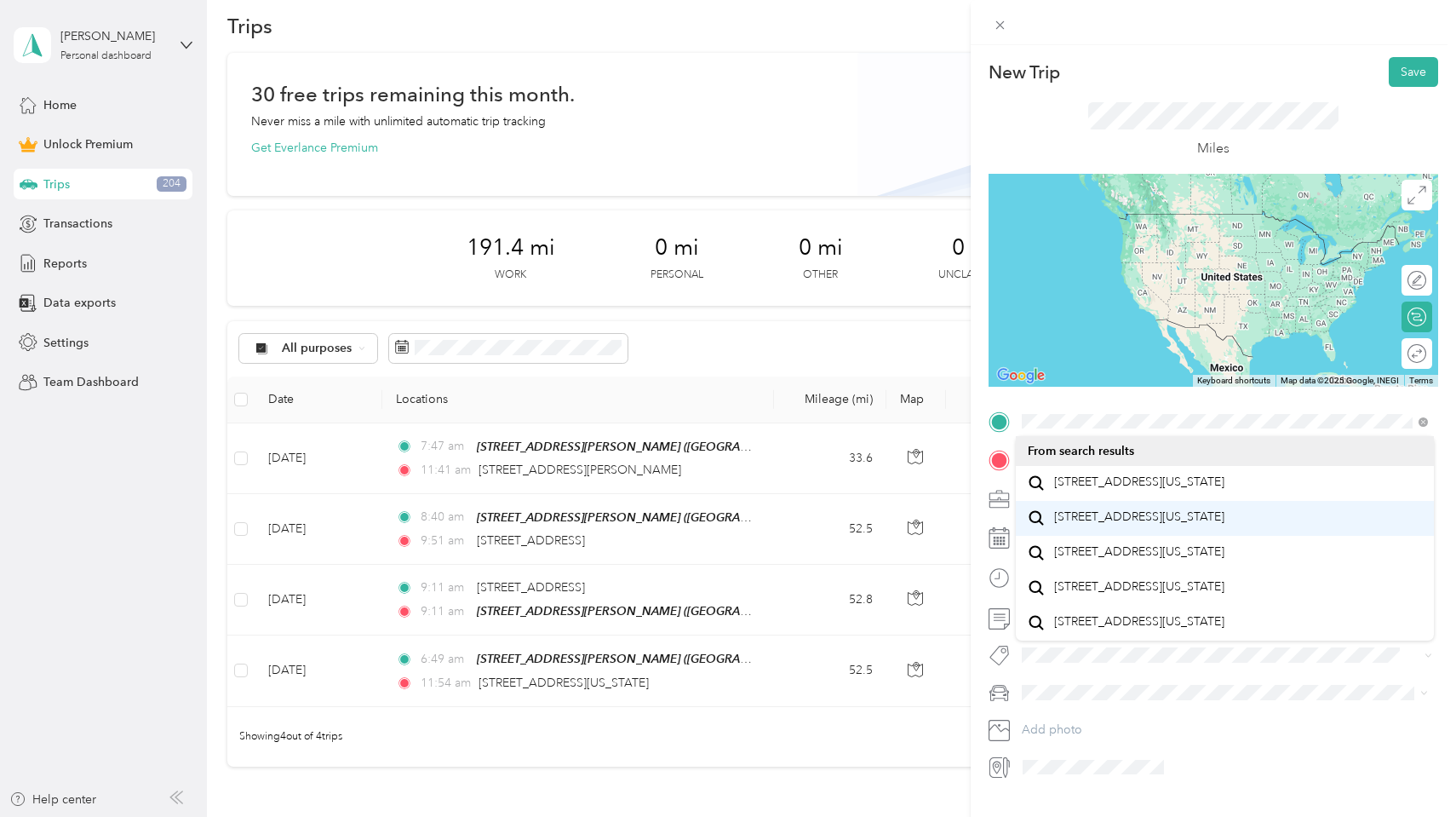
click at [1225, 525] on span "[STREET_ADDRESS][US_STATE]" at bounding box center [1139, 517] width 171 height 15
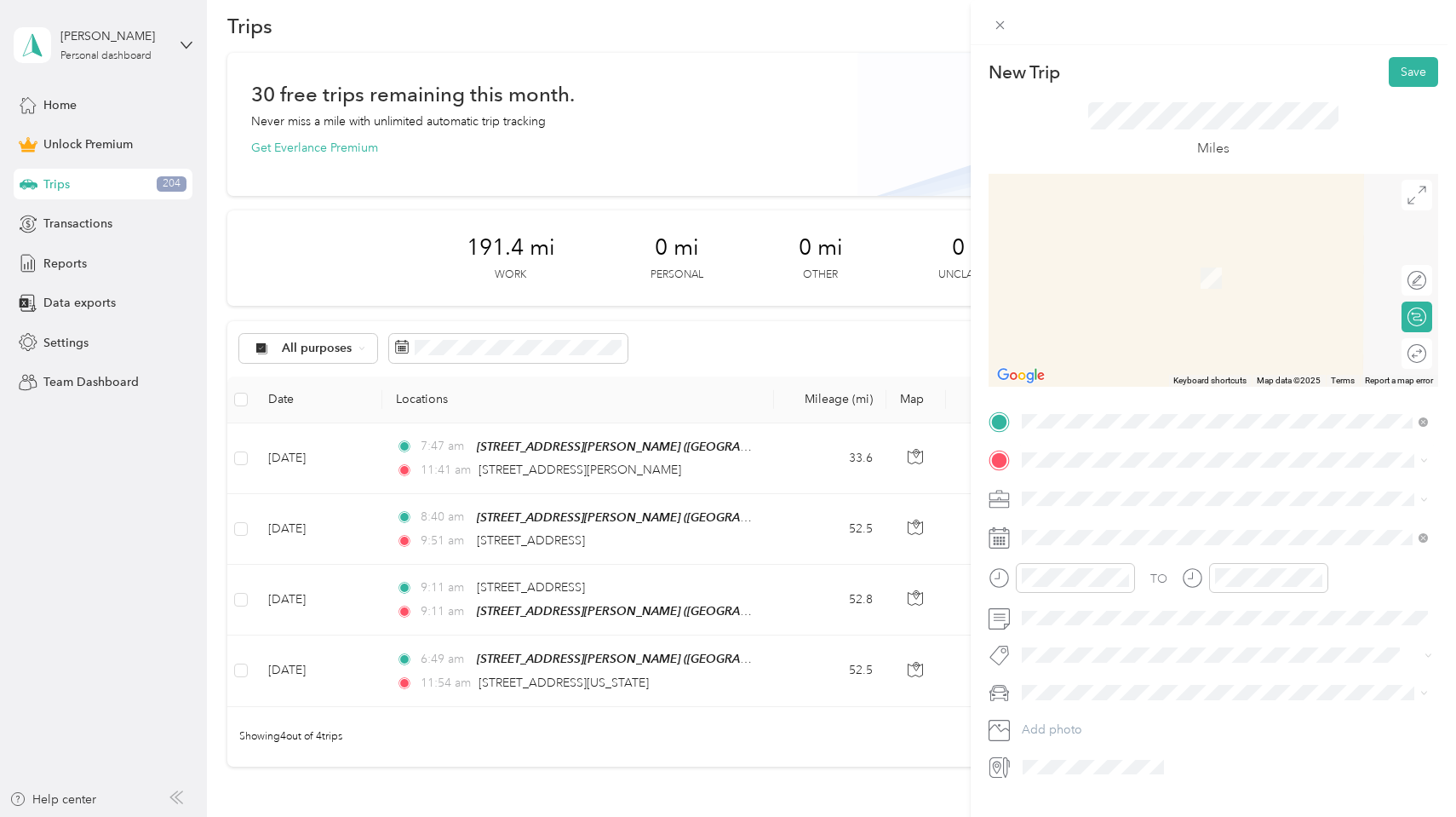
click at [1155, 533] on div "[STREET_ADDRESS][PERSON_NAME][PERSON_NAME]" at bounding box center [1161, 538] width 214 height 36
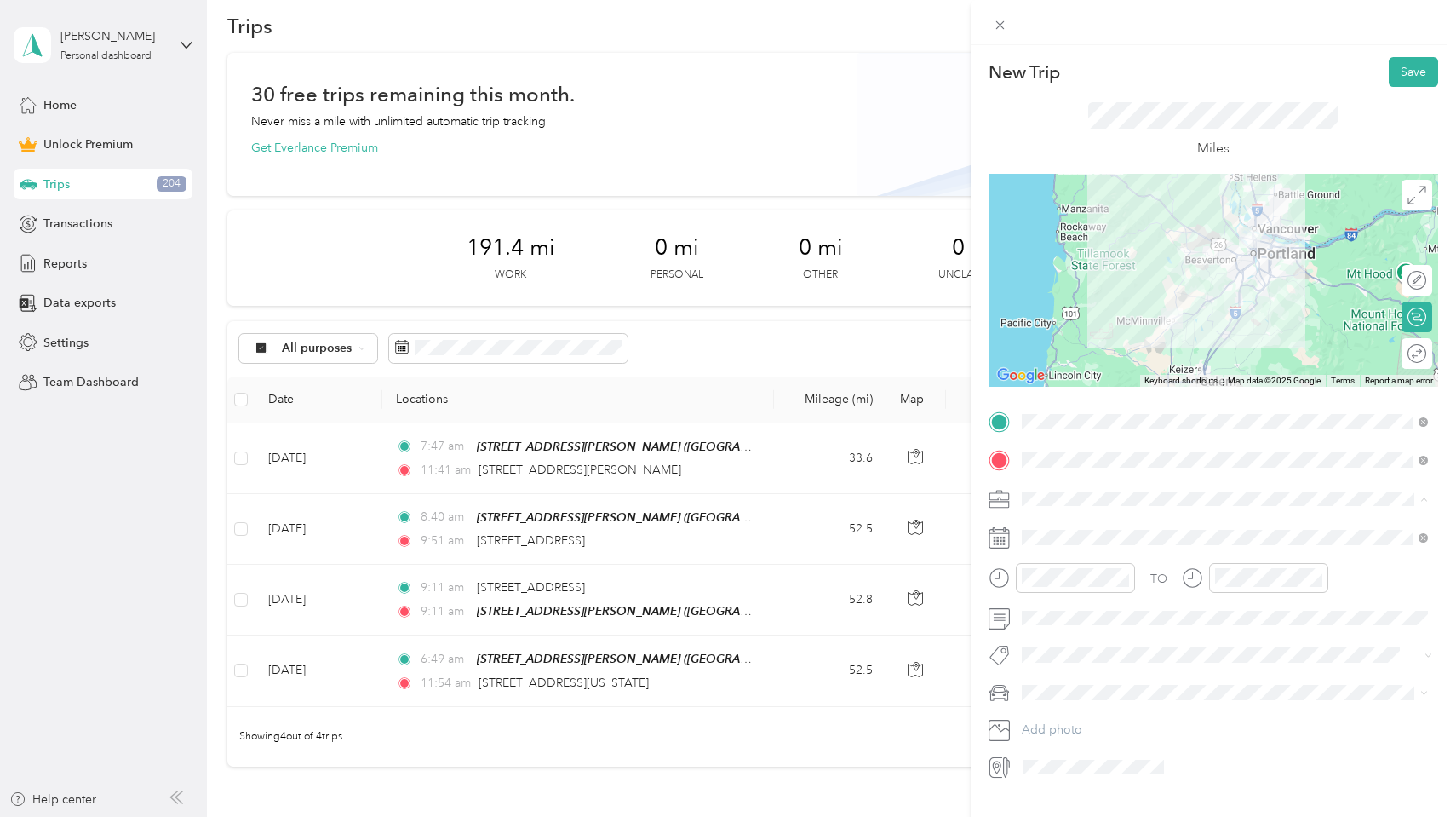
click at [1102, 671] on span "[PERSON_NAME]" at bounding box center [1076, 678] width 95 height 14
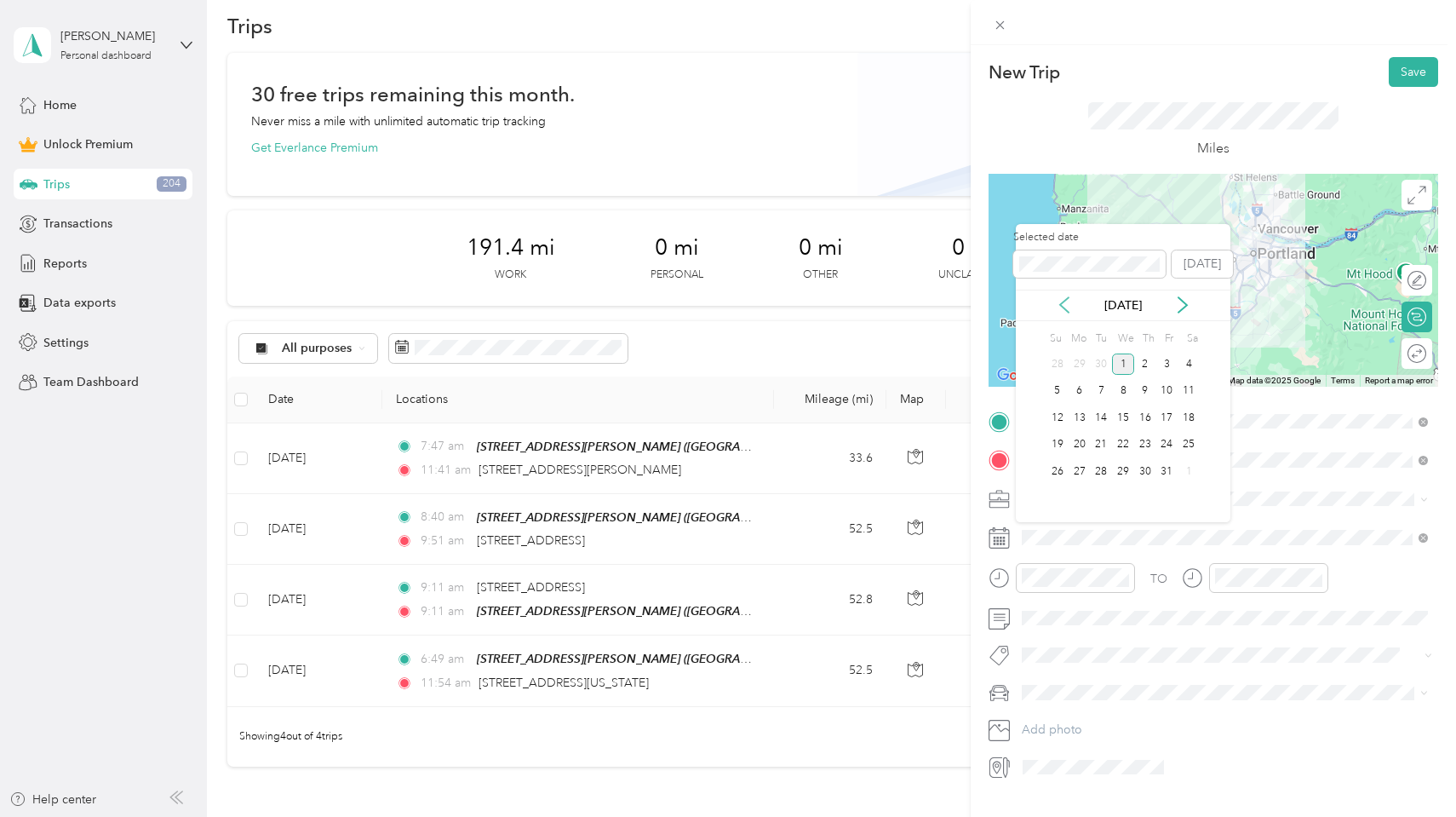
click at [1069, 306] on icon at bounding box center [1064, 304] width 17 height 17
click at [1084, 441] on div "22" at bounding box center [1079, 446] width 22 height 21
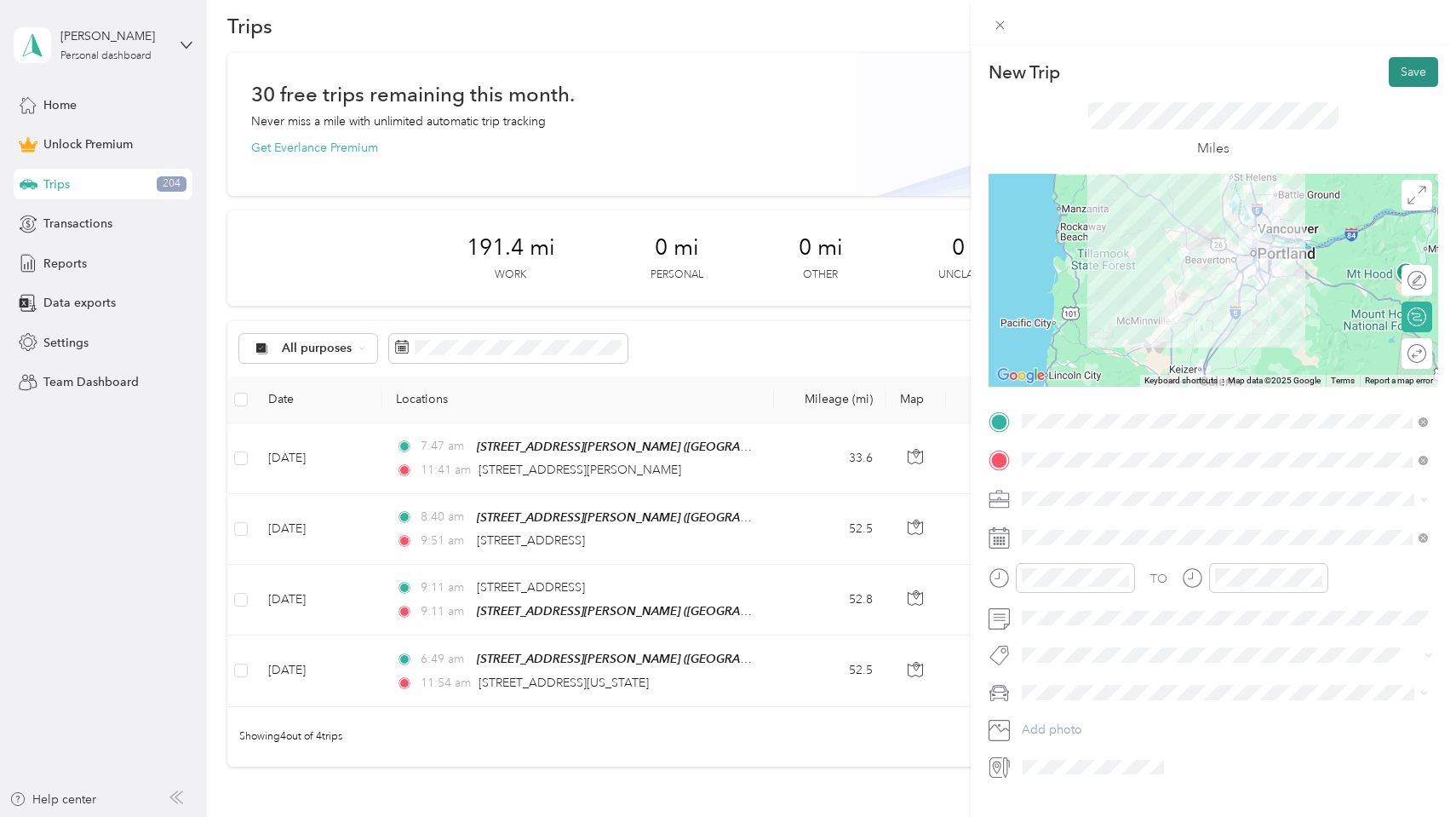
click at [1413, 67] on button "Save" at bounding box center [1413, 71] width 49 height 29
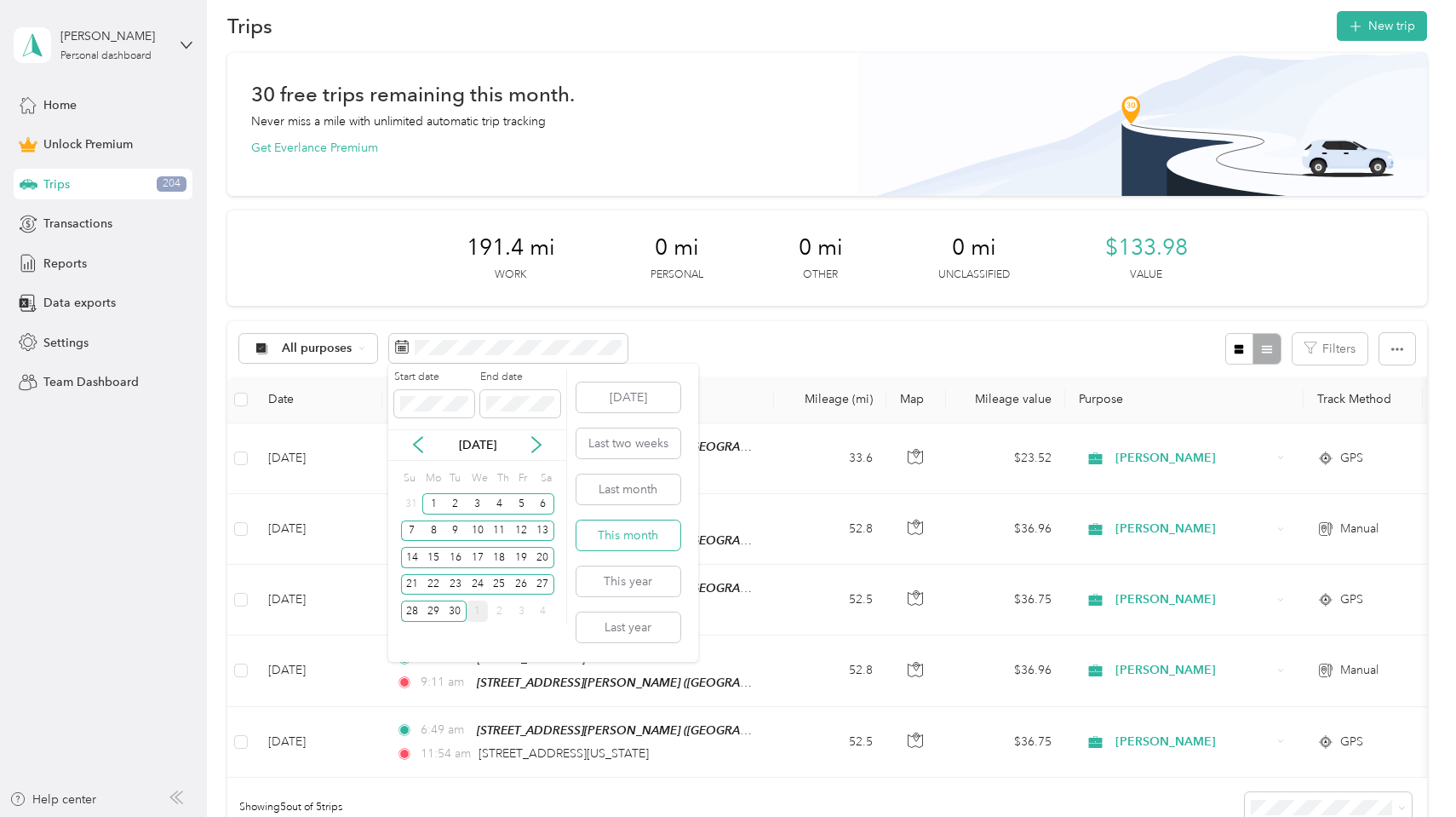
click at [661, 529] on button "This month" at bounding box center [628, 535] width 104 height 29
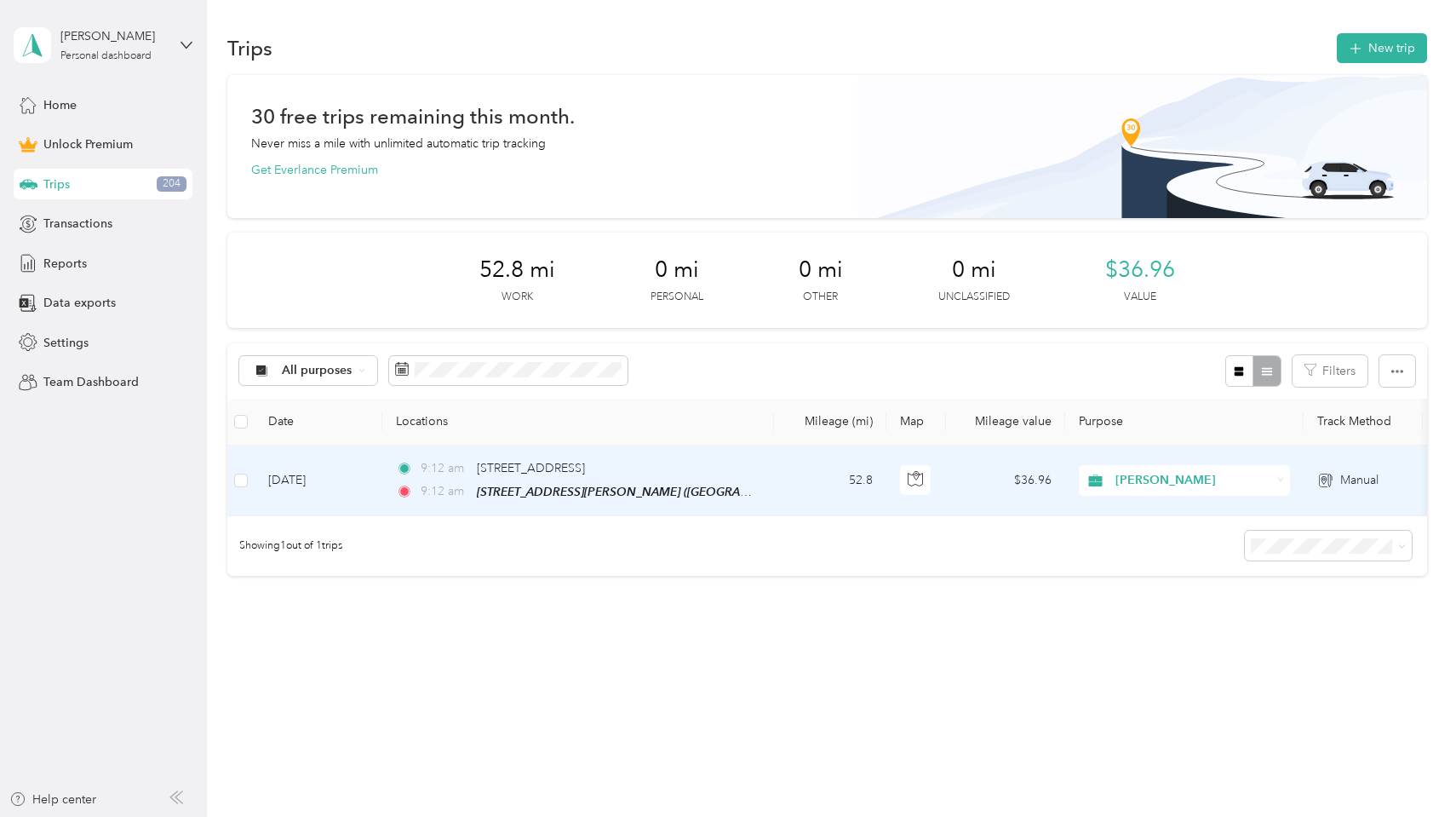
click at [249, 472] on td at bounding box center [241, 480] width 28 height 71
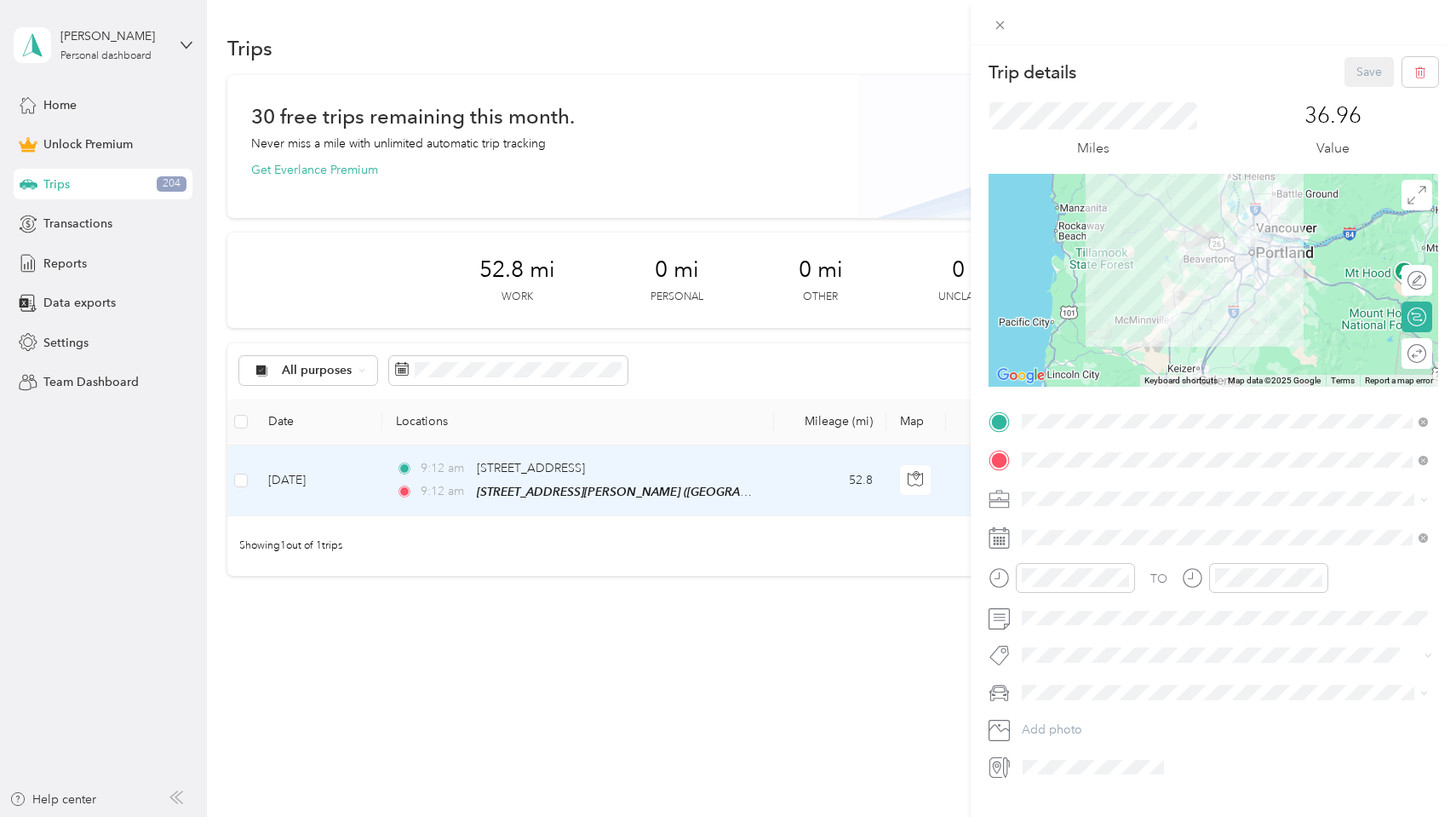
click at [240, 484] on div "Trip details Save This trip cannot be edited because it is either under review,…" at bounding box center [728, 408] width 1456 height 817
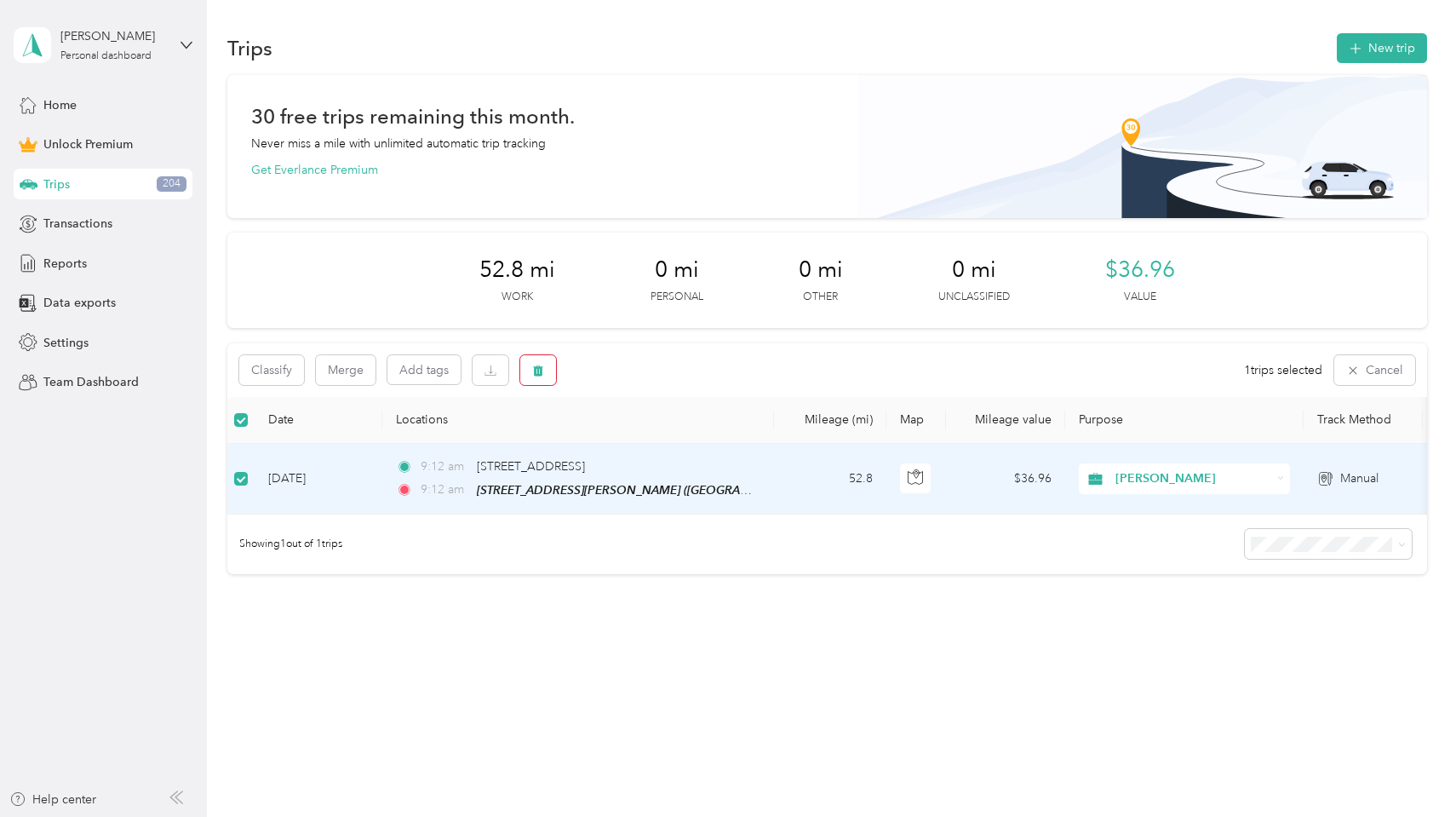
click at [540, 370] on icon "button" at bounding box center [538, 370] width 10 height 11
click at [661, 435] on button "Yes" at bounding box center [665, 440] width 33 height 28
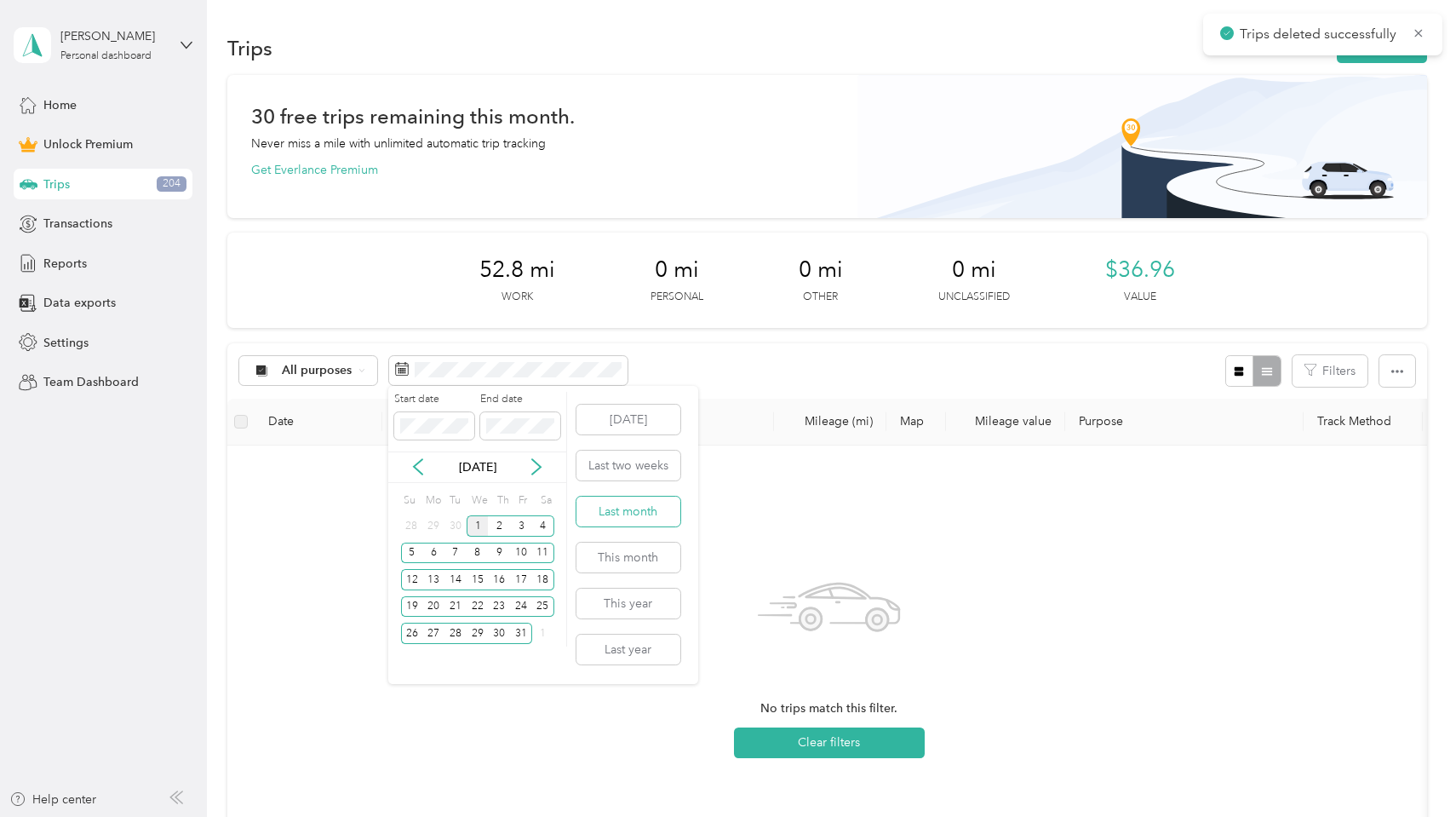
click at [656, 510] on button "Last month" at bounding box center [628, 511] width 104 height 29
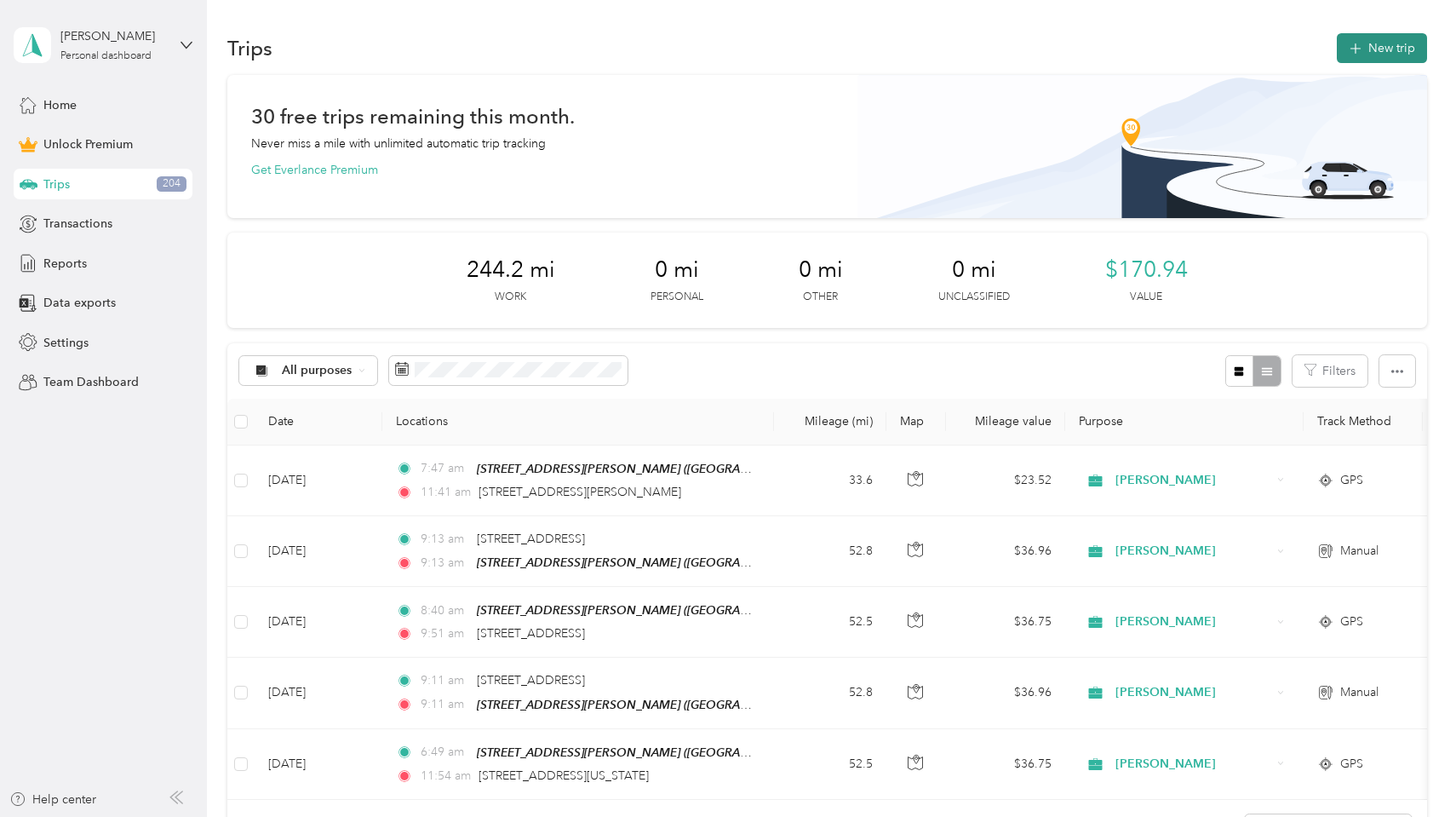
click at [1398, 44] on button "New trip" at bounding box center [1382, 47] width 90 height 29
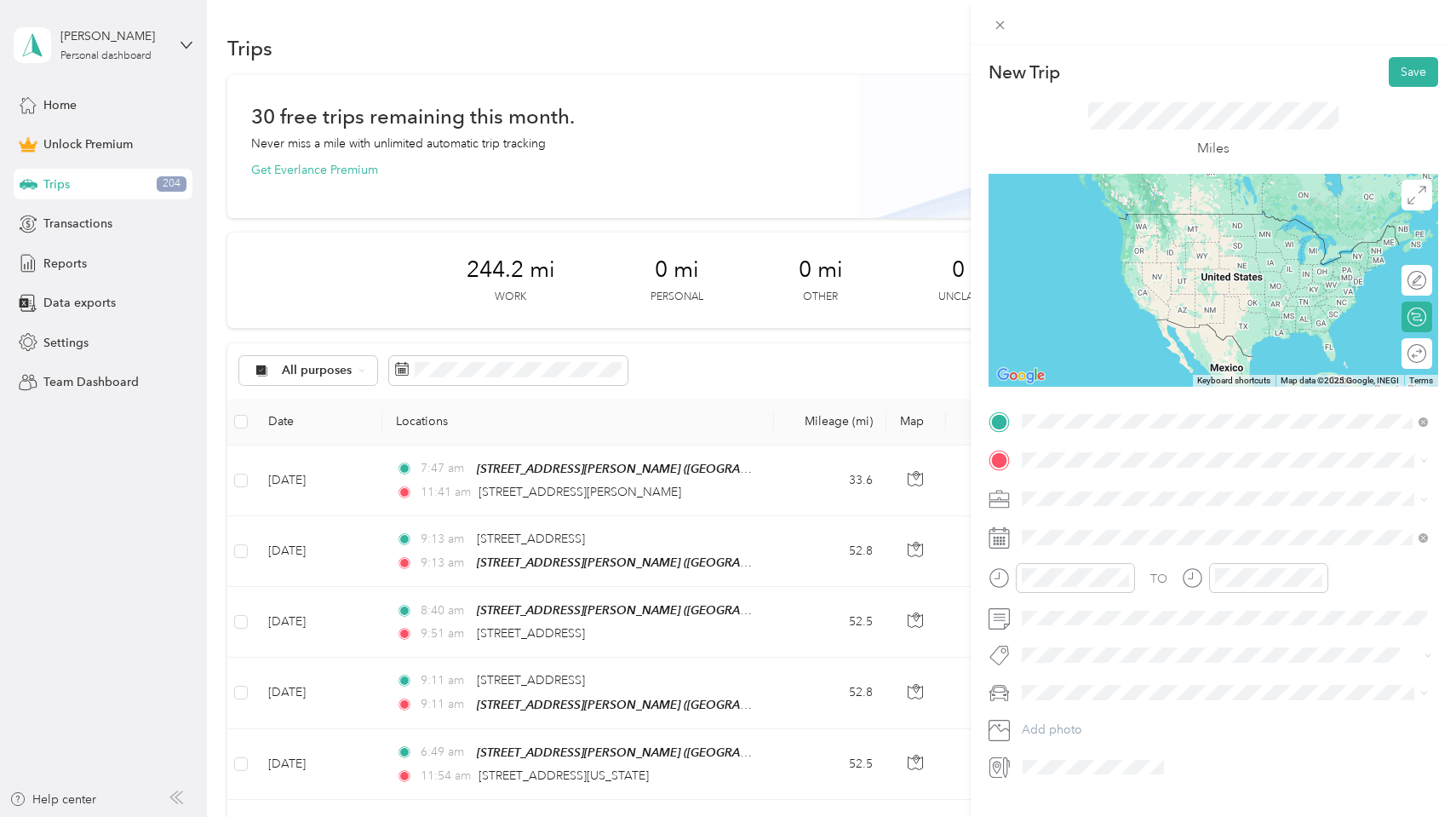
click at [1191, 490] on span "[STREET_ADDRESS][PERSON_NAME][US_STATE]" at bounding box center [1186, 481] width 265 height 15
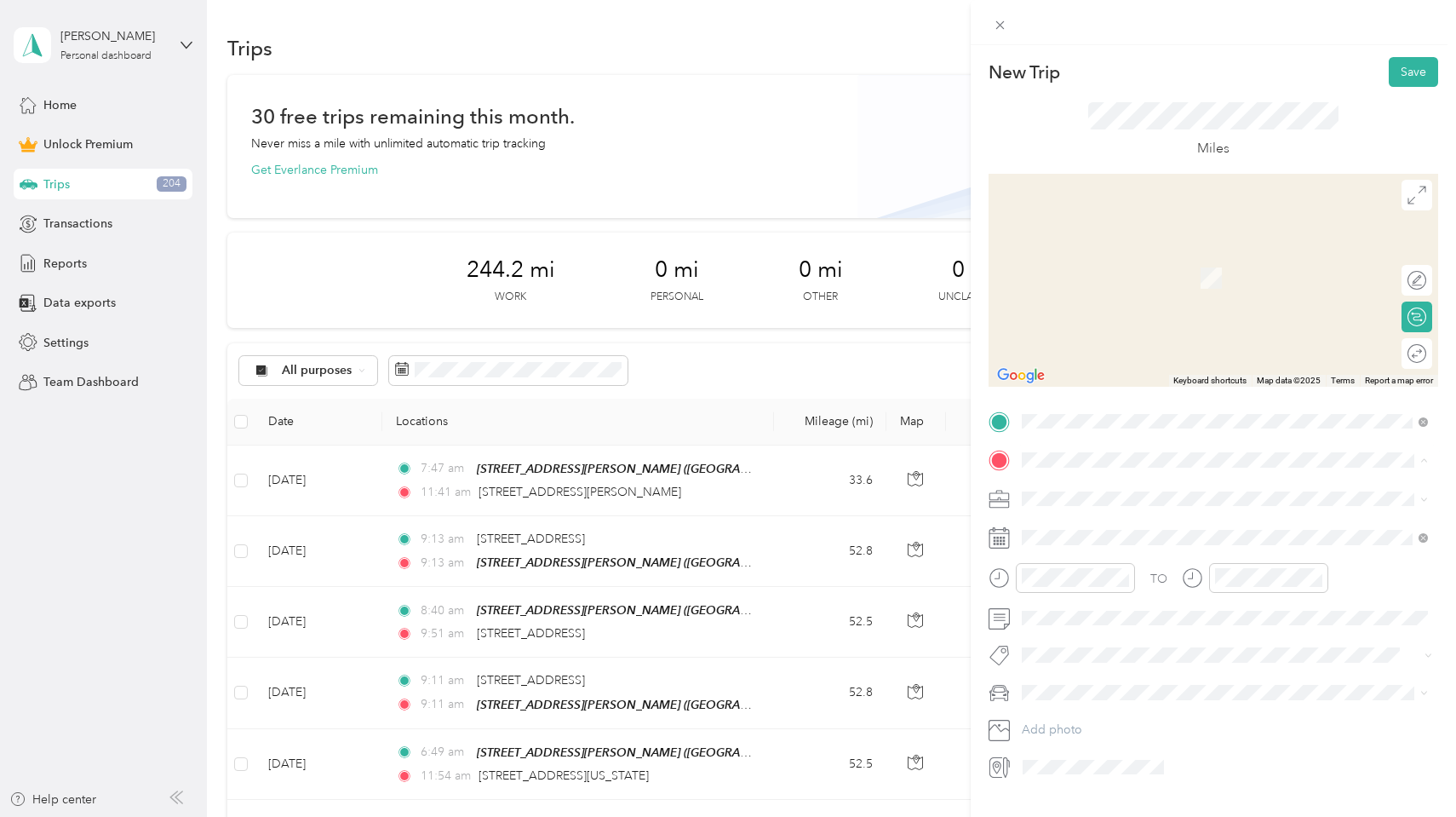
click at [1132, 533] on div "[STREET_ADDRESS][PERSON_NAME][PERSON_NAME]" at bounding box center [1161, 538] width 214 height 36
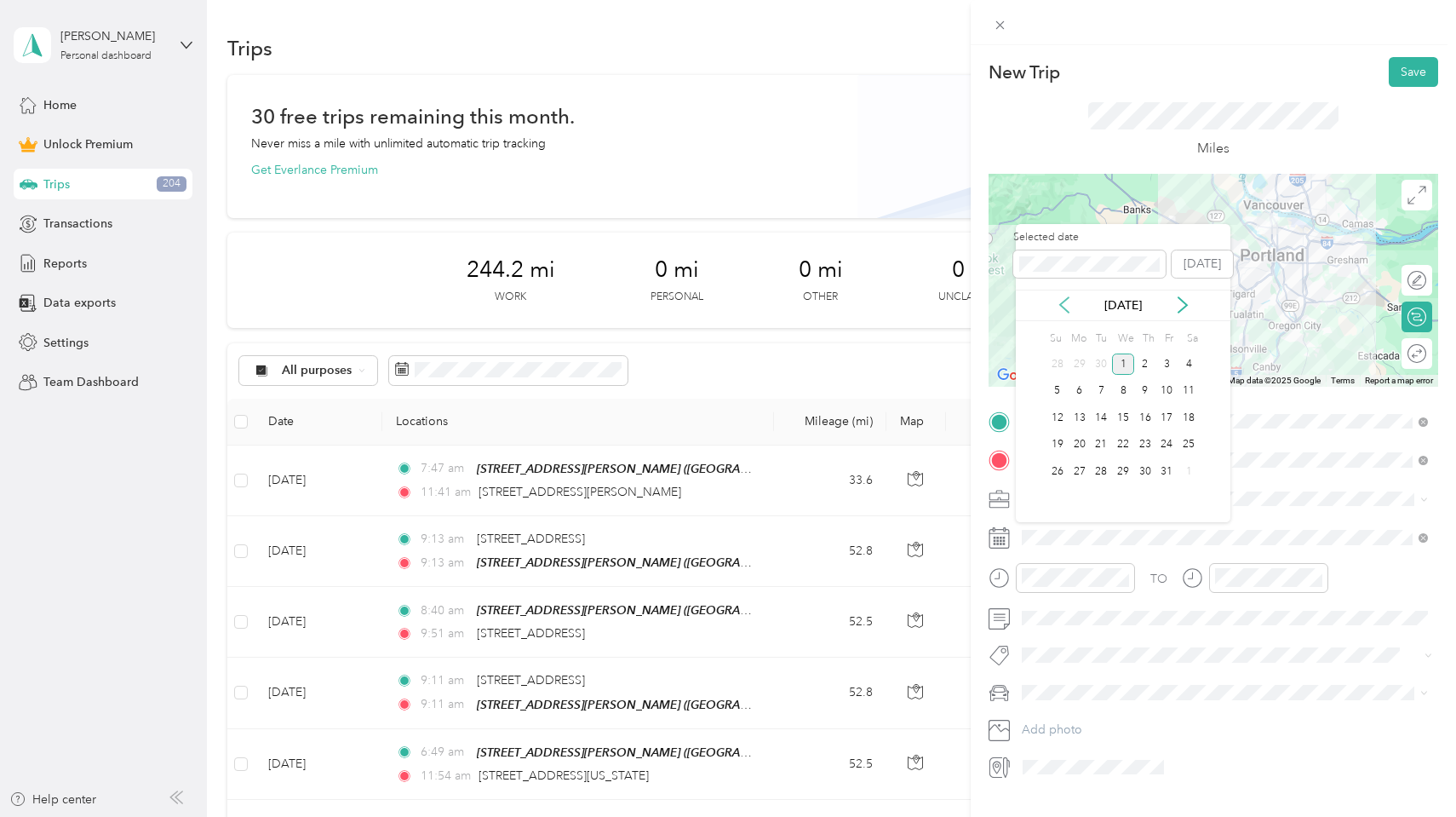
click at [1066, 302] on icon at bounding box center [1064, 304] width 17 height 17
click at [1148, 446] on div "25" at bounding box center [1145, 446] width 22 height 21
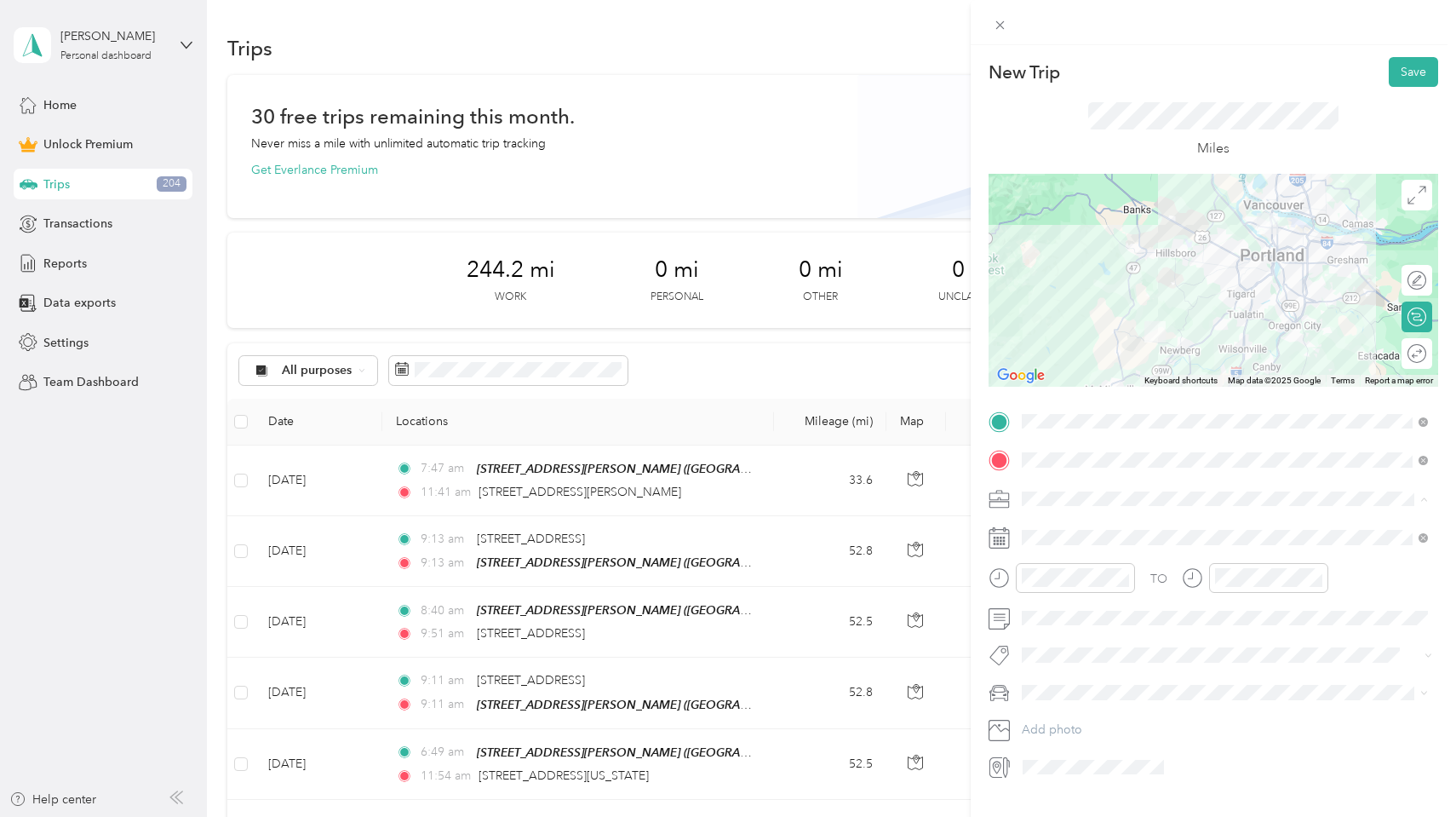
click at [1186, 682] on div "[PERSON_NAME]" at bounding box center [1226, 678] width 395 height 18
click at [1420, 77] on button "Save" at bounding box center [1413, 71] width 49 height 29
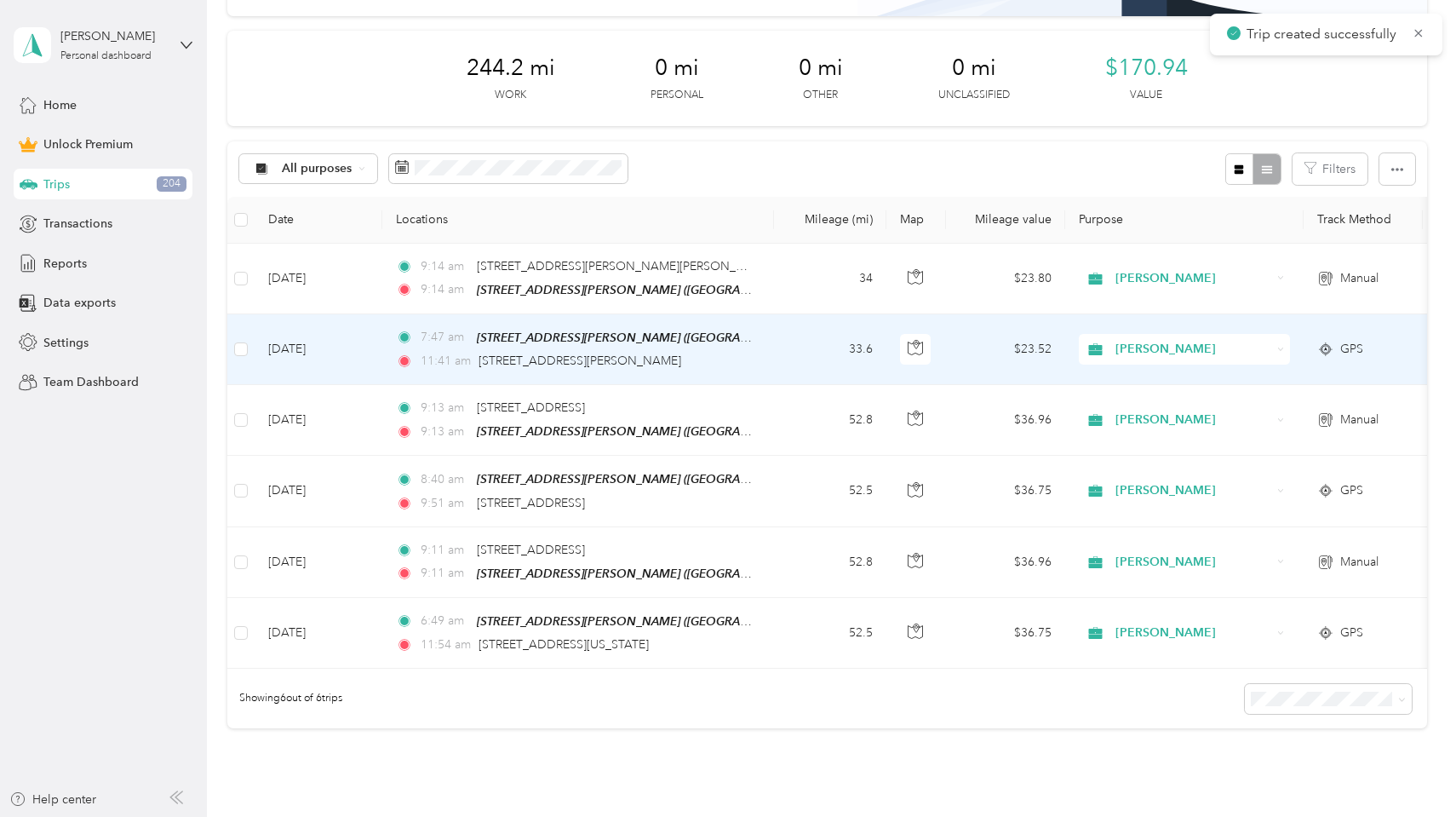
scroll to position [226, 0]
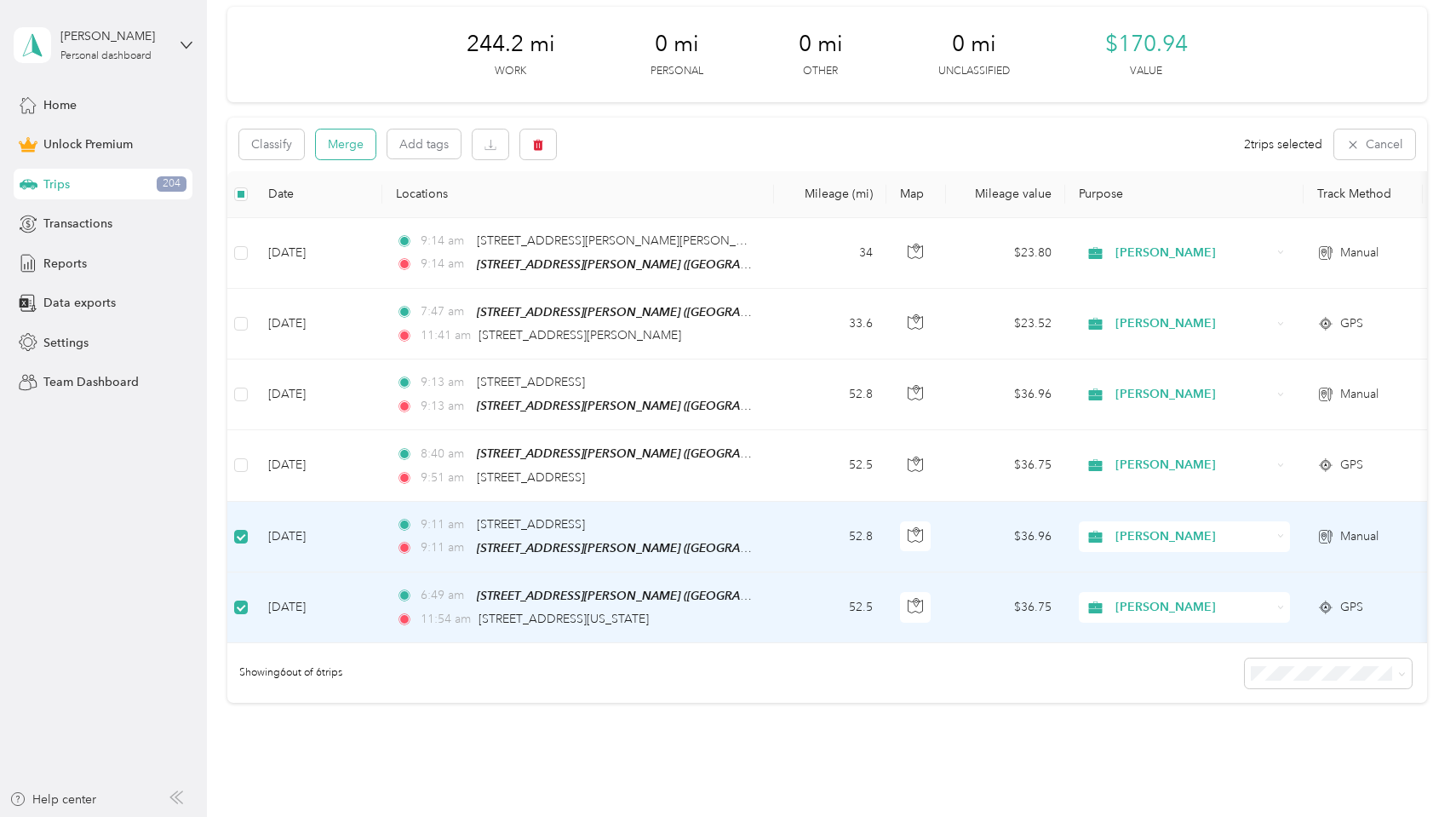
click at [338, 147] on button "Merge" at bounding box center [345, 144] width 60 height 29
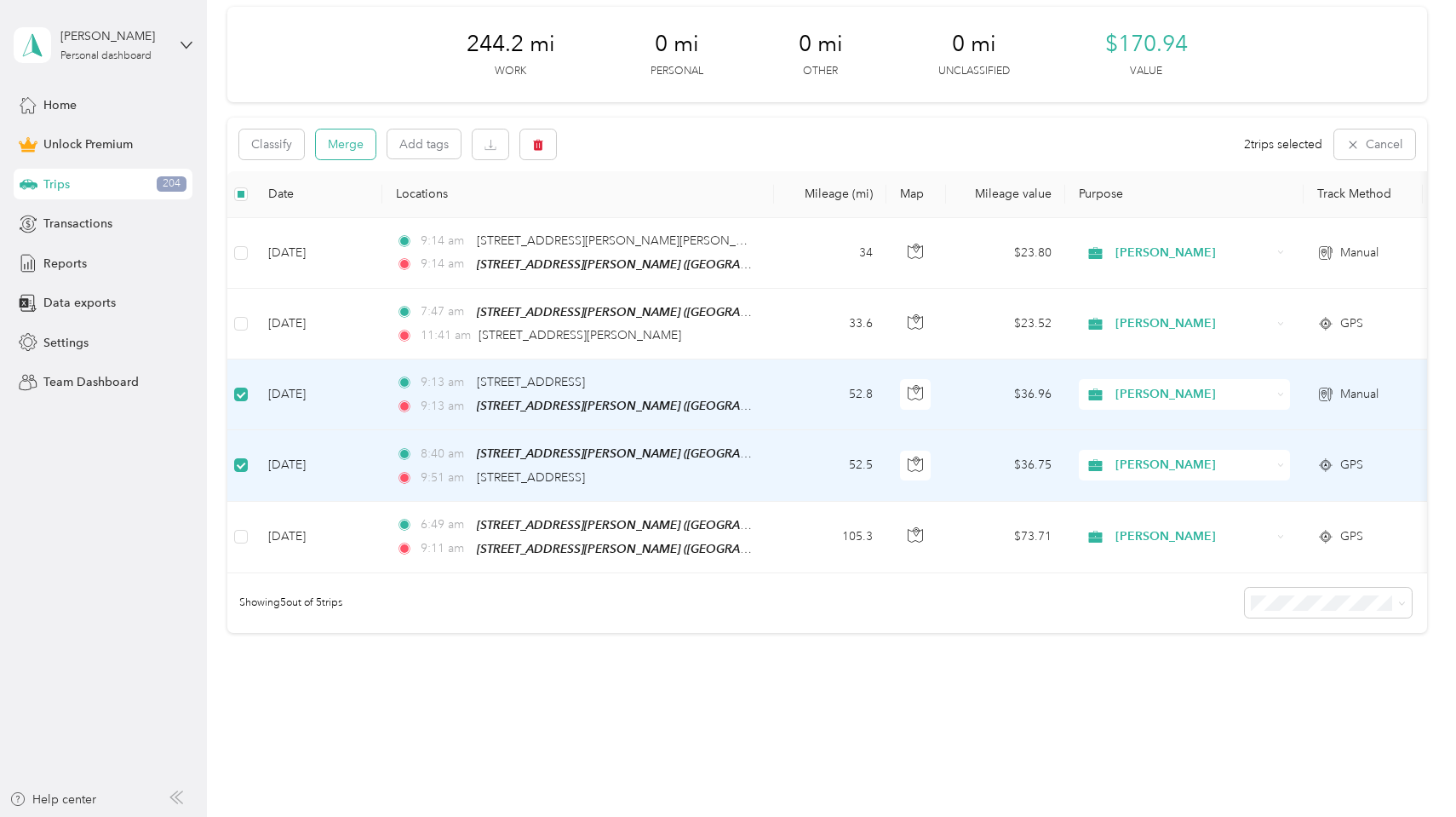
click at [362, 139] on button "Merge" at bounding box center [345, 144] width 60 height 29
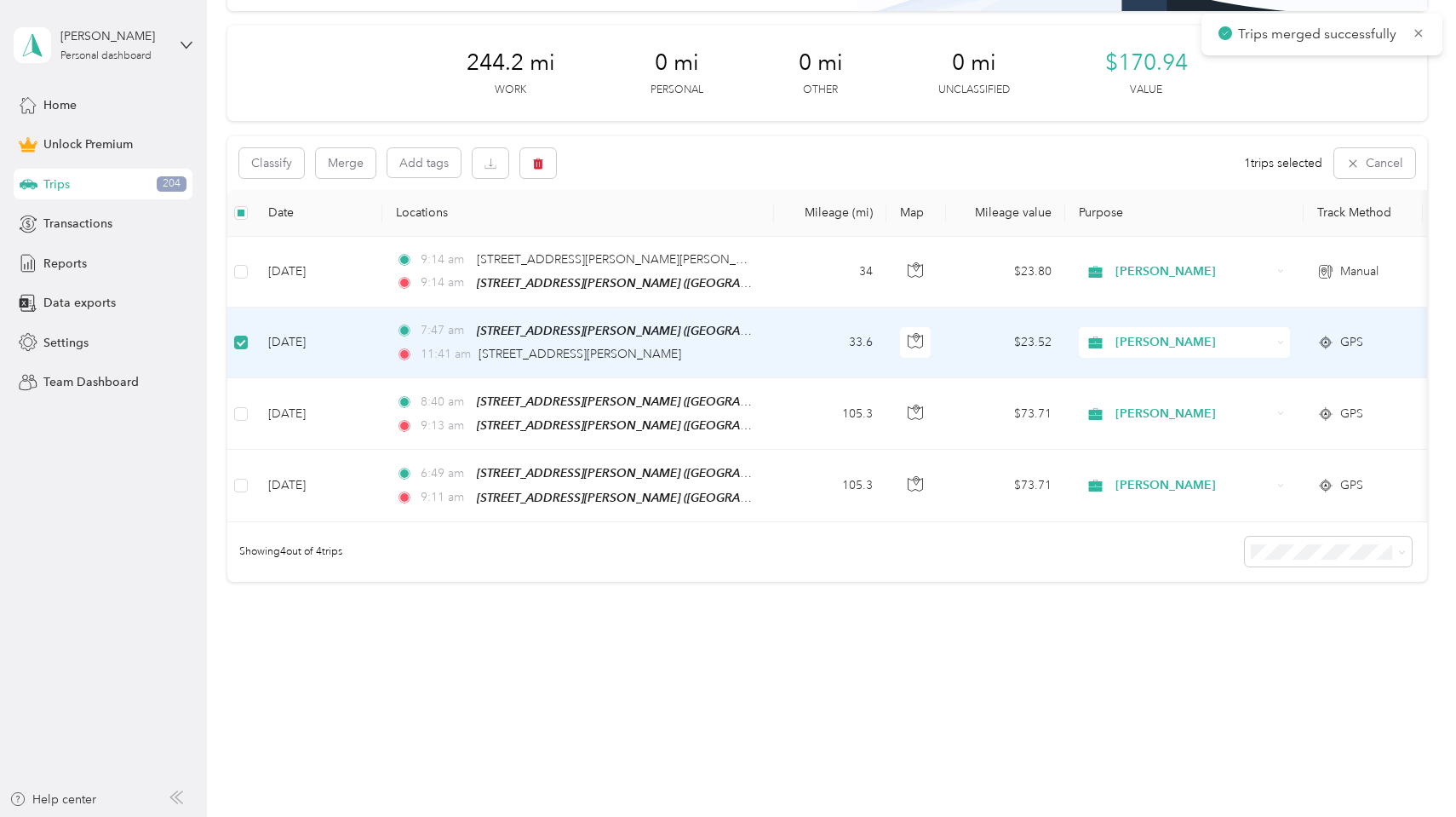
scroll to position [205, 0]
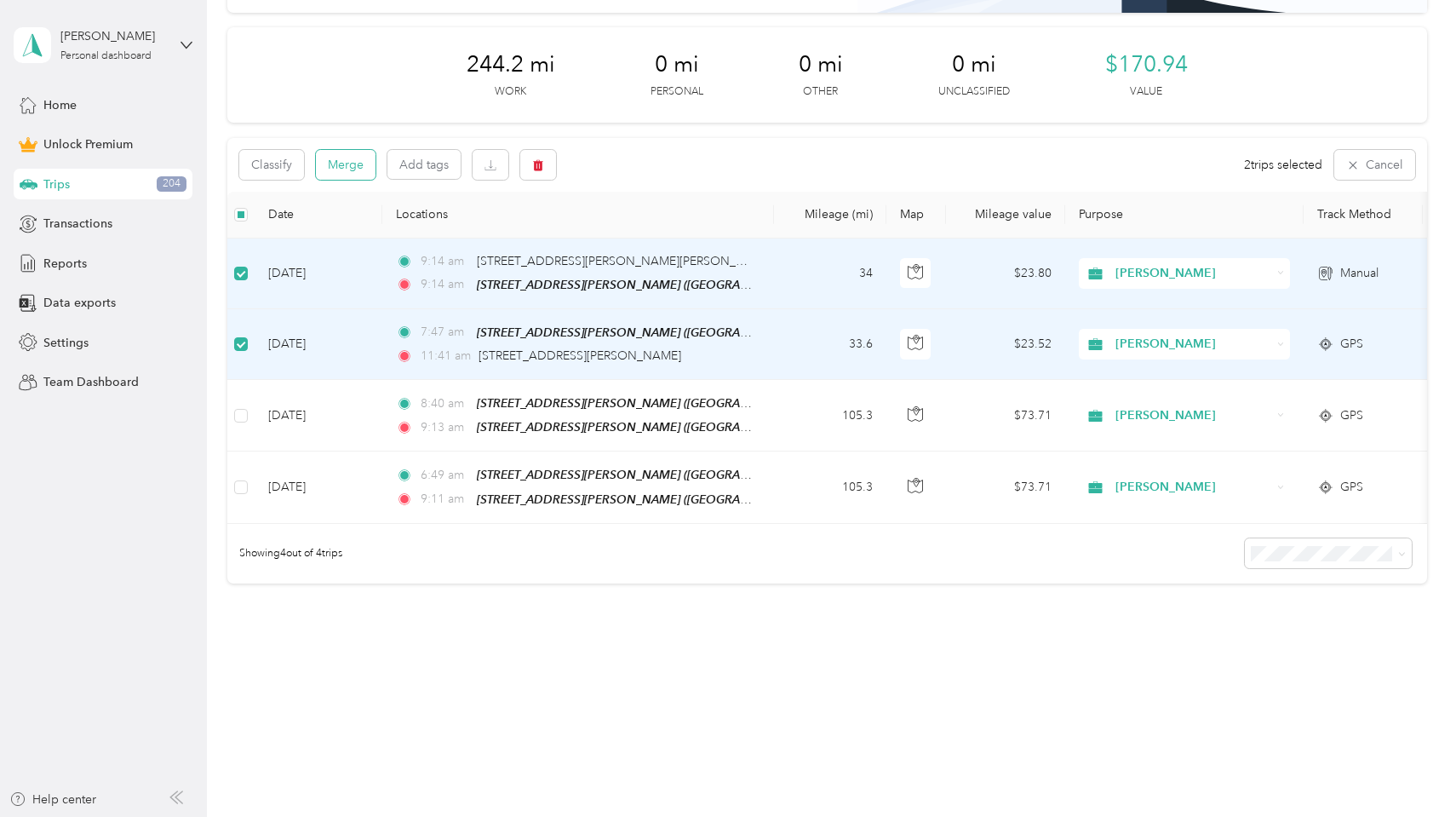
click at [374, 154] on button "Merge" at bounding box center [345, 164] width 60 height 29
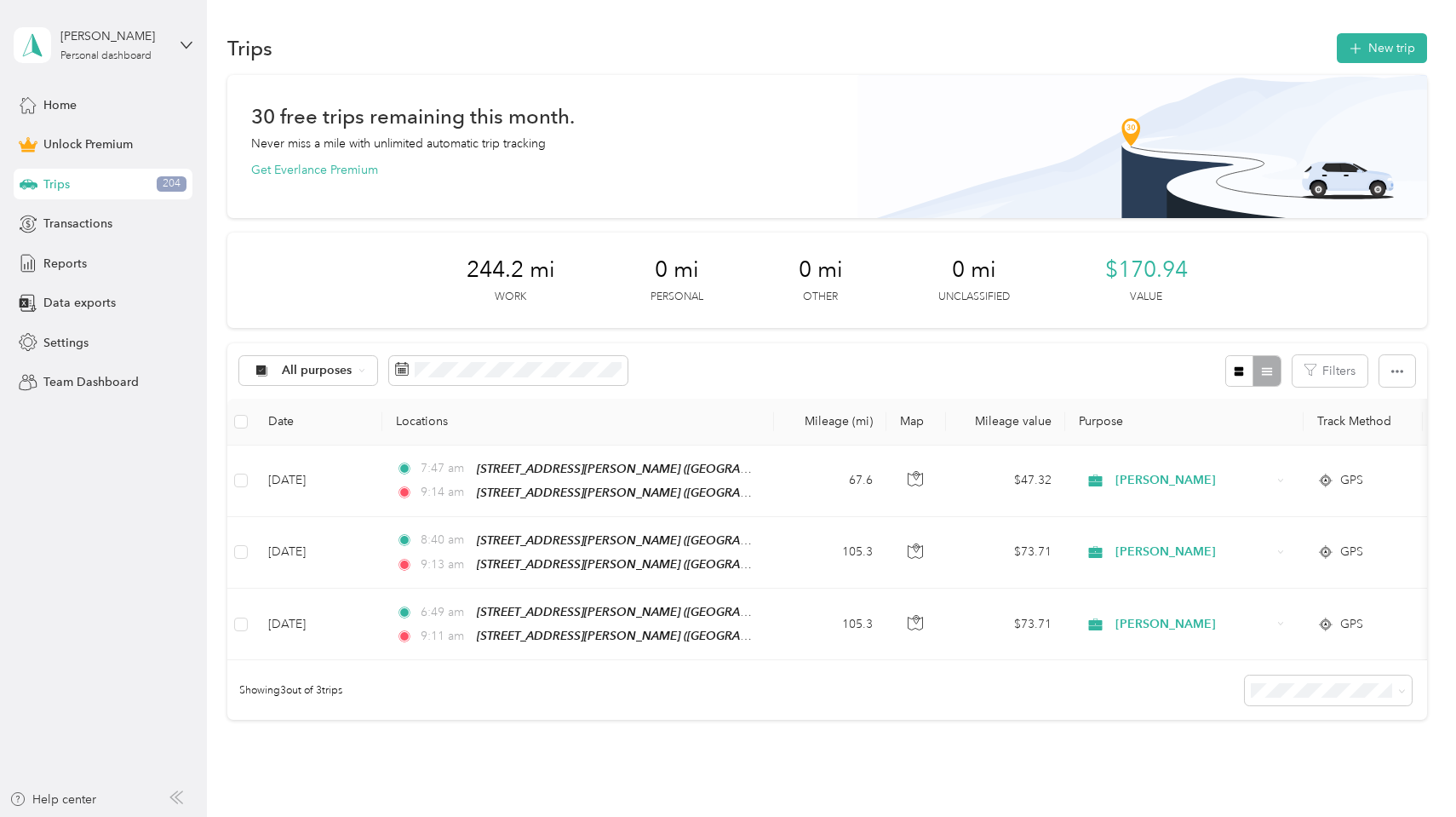
scroll to position [0, 0]
drag, startPoint x: 467, startPoint y: 269, endPoint x: 526, endPoint y: 270, distance: 59.0
click at [526, 270] on div "244.2 mi Work 0 mi Personal 0 mi Other 0 mi Unclassified $170.94 Value" at bounding box center [827, 279] width 1199 height 96
copy span "244.2"
drag, startPoint x: 1202, startPoint y: 268, endPoint x: 1124, endPoint y: 272, distance: 78.1
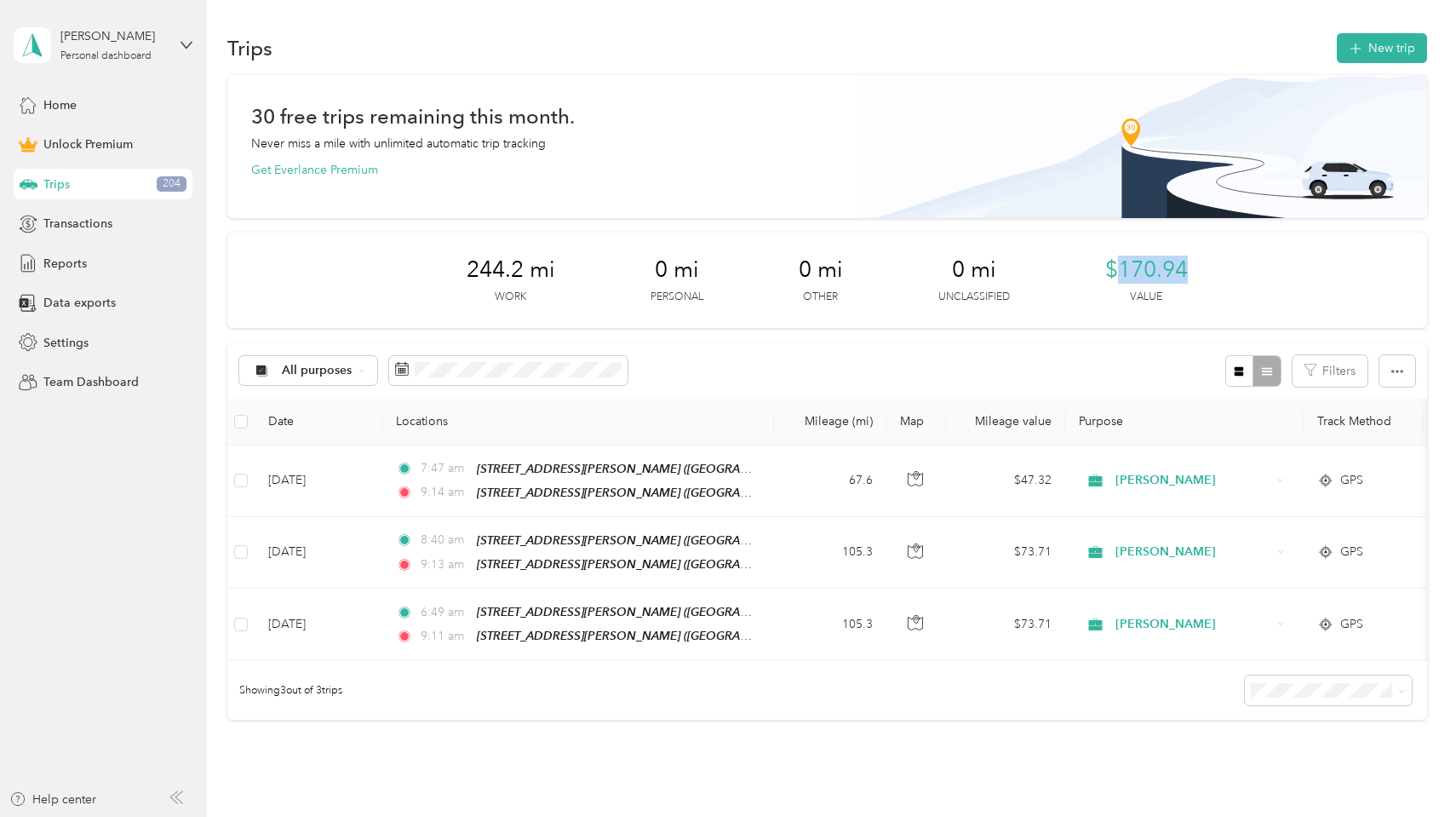
click at [1124, 272] on div "244.2 mi Work 0 mi Personal 0 mi Other 0 mi Unclassified $170.94 Value" at bounding box center [827, 279] width 1199 height 96
copy span "170.94"
